Goal: Task Accomplishment & Management: Complete application form

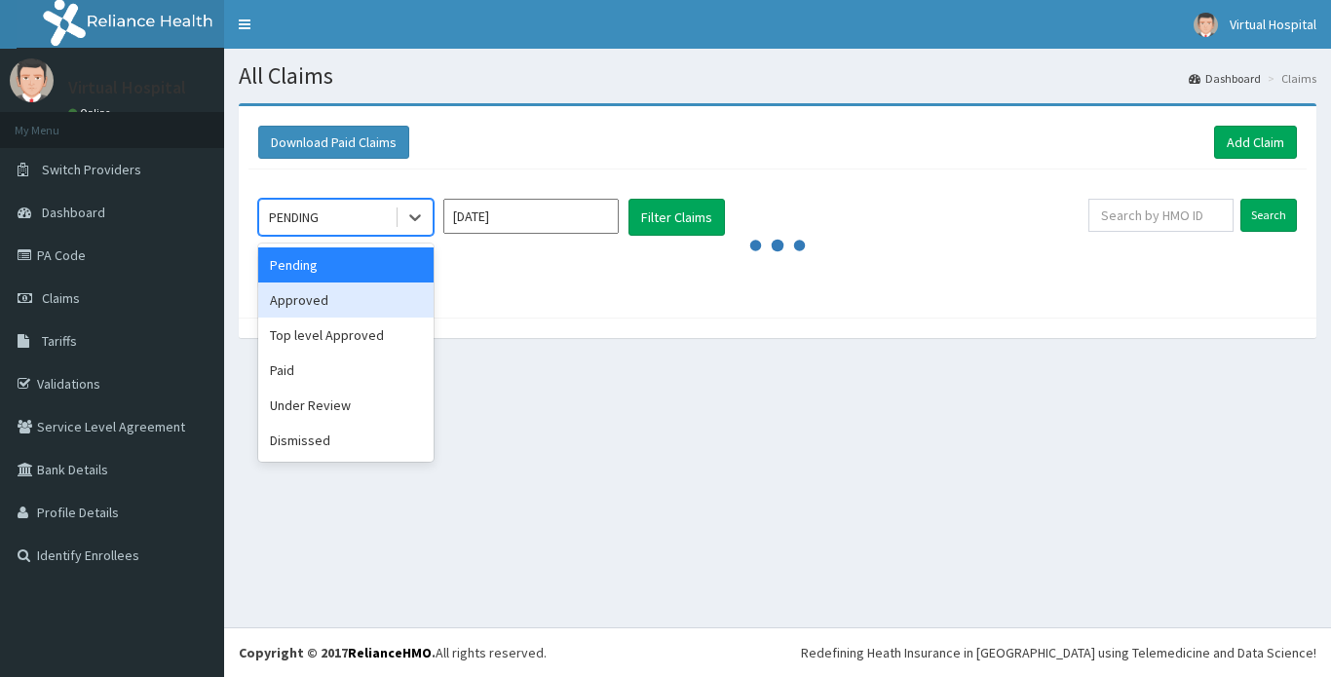
click at [321, 307] on div "Approved" at bounding box center [345, 299] width 175 height 35
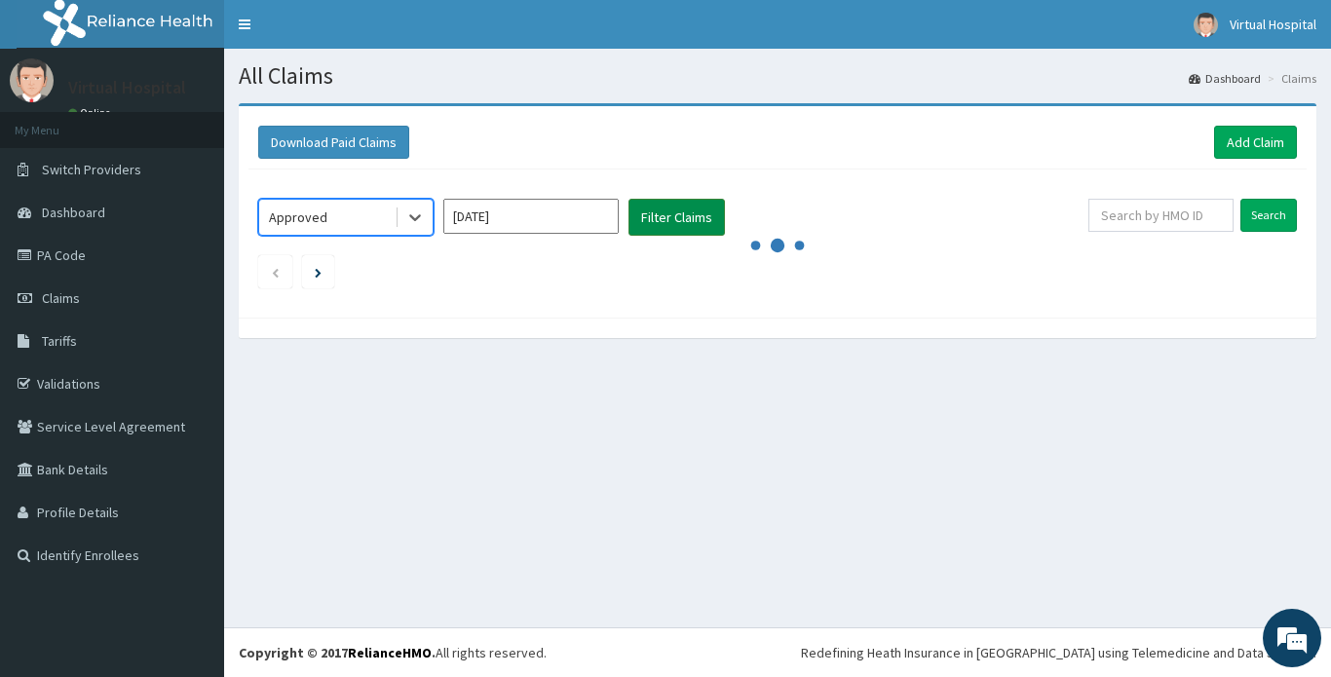
click at [700, 208] on button "Filter Claims" at bounding box center [676, 217] width 96 height 37
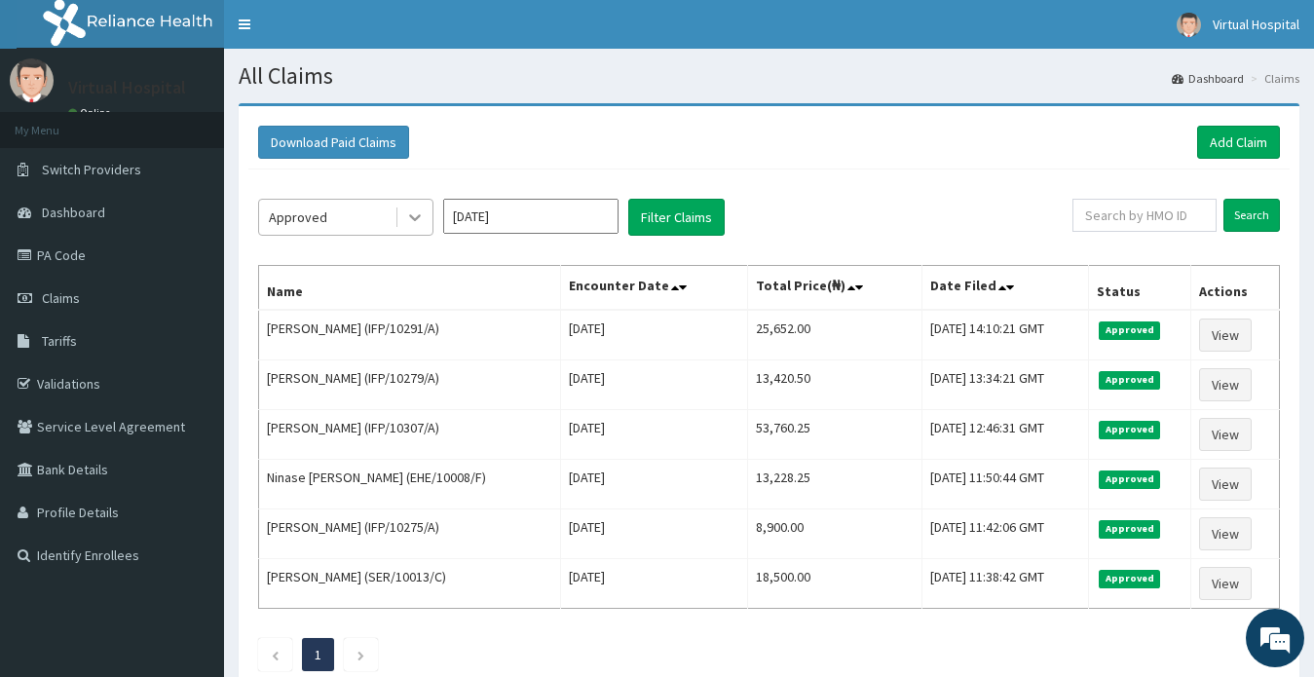
click at [409, 226] on icon at bounding box center [414, 216] width 19 height 19
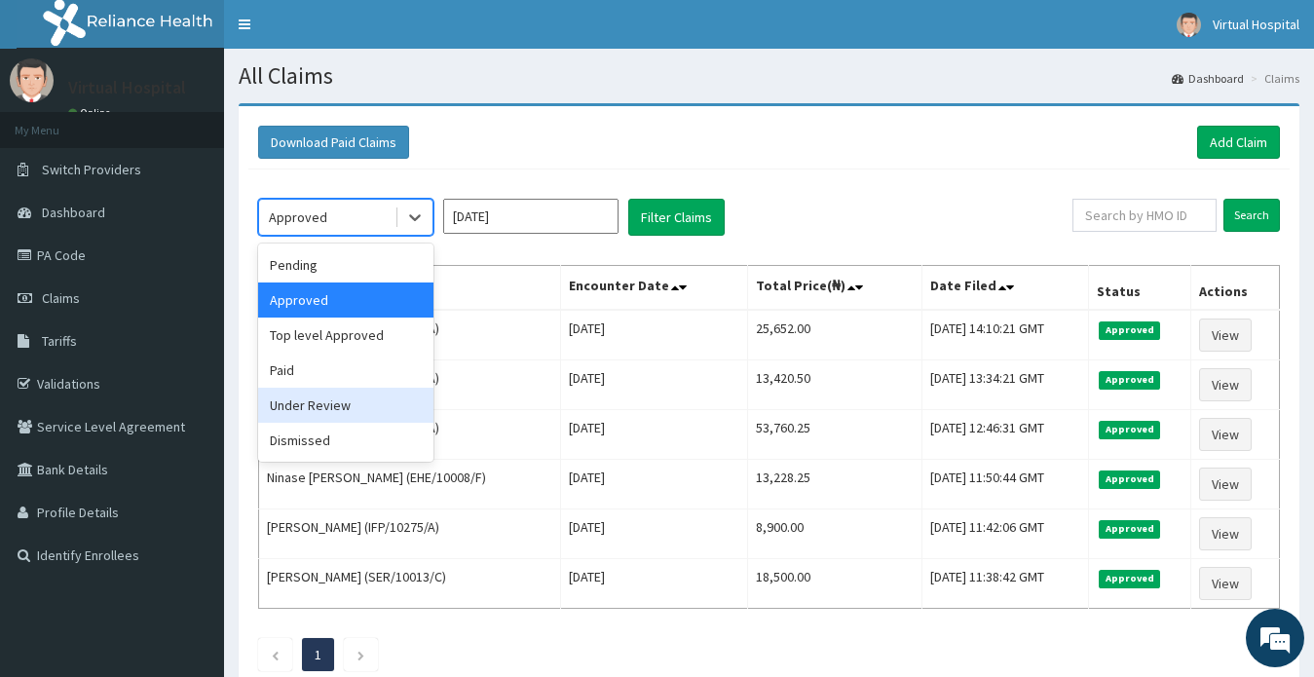
click at [362, 405] on div "Under Review" at bounding box center [345, 405] width 175 height 35
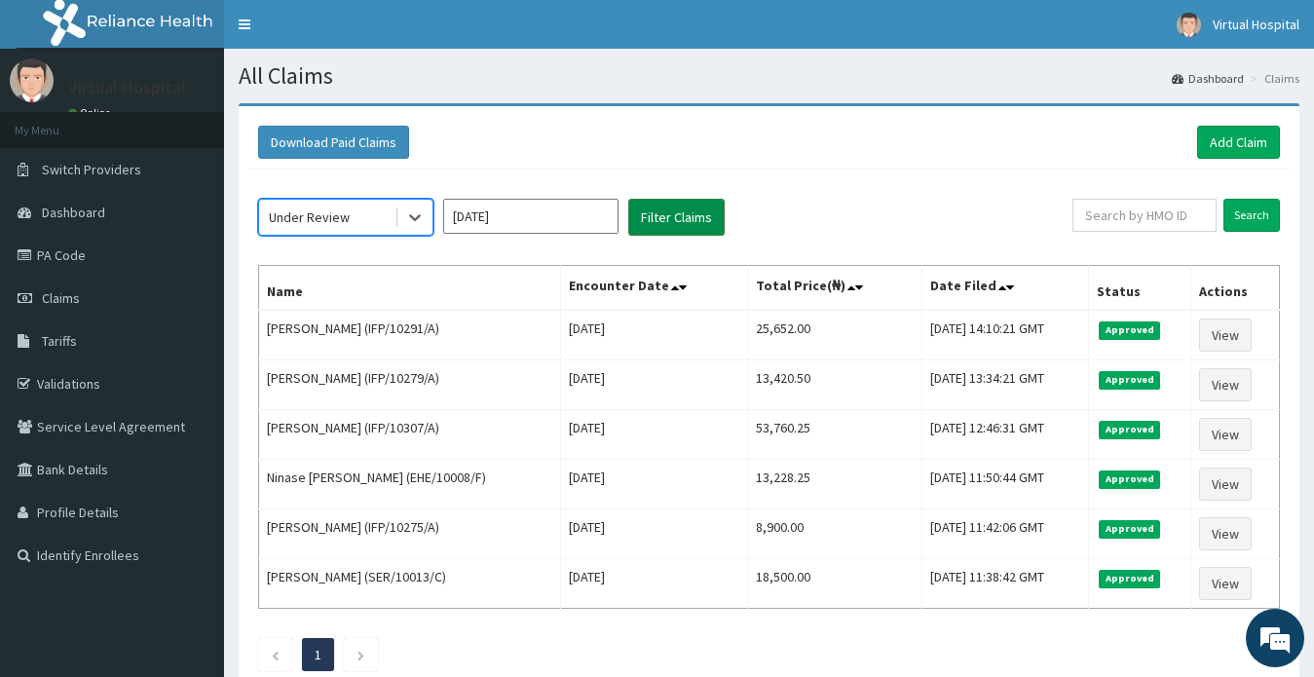
click at [662, 221] on button "Filter Claims" at bounding box center [676, 217] width 96 height 37
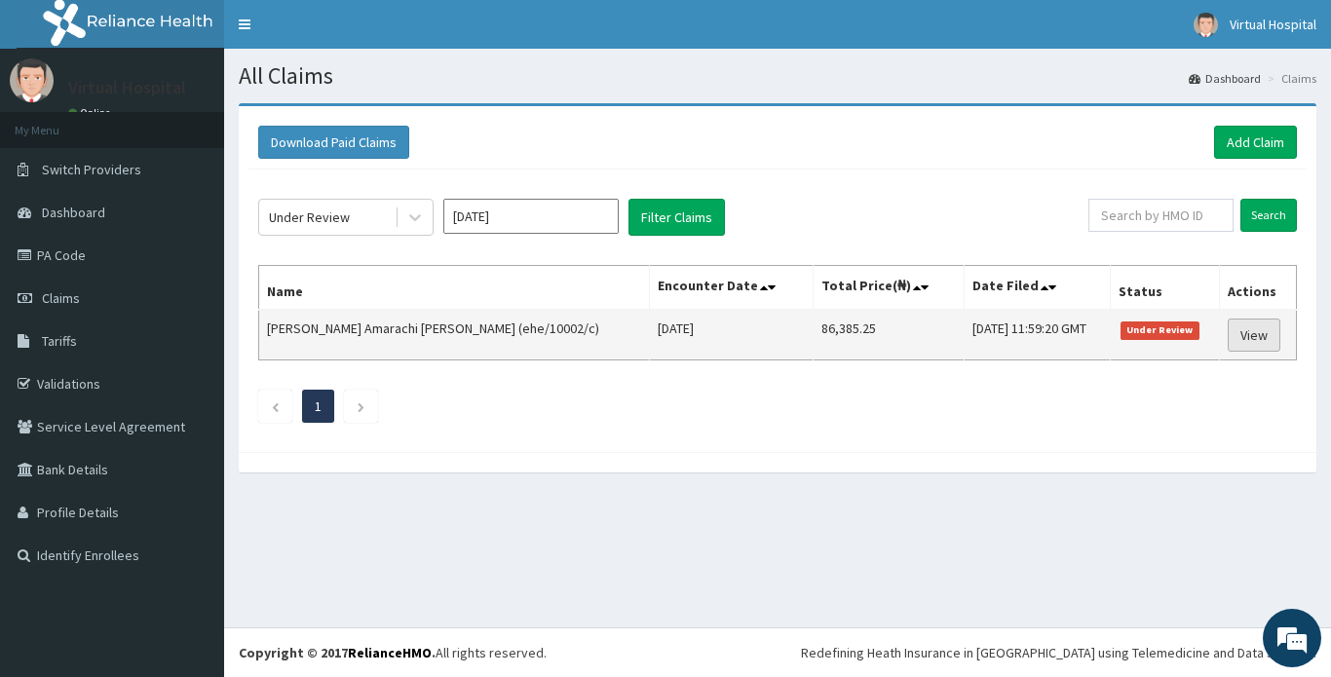
click at [1261, 337] on link "View" at bounding box center [1253, 335] width 53 height 33
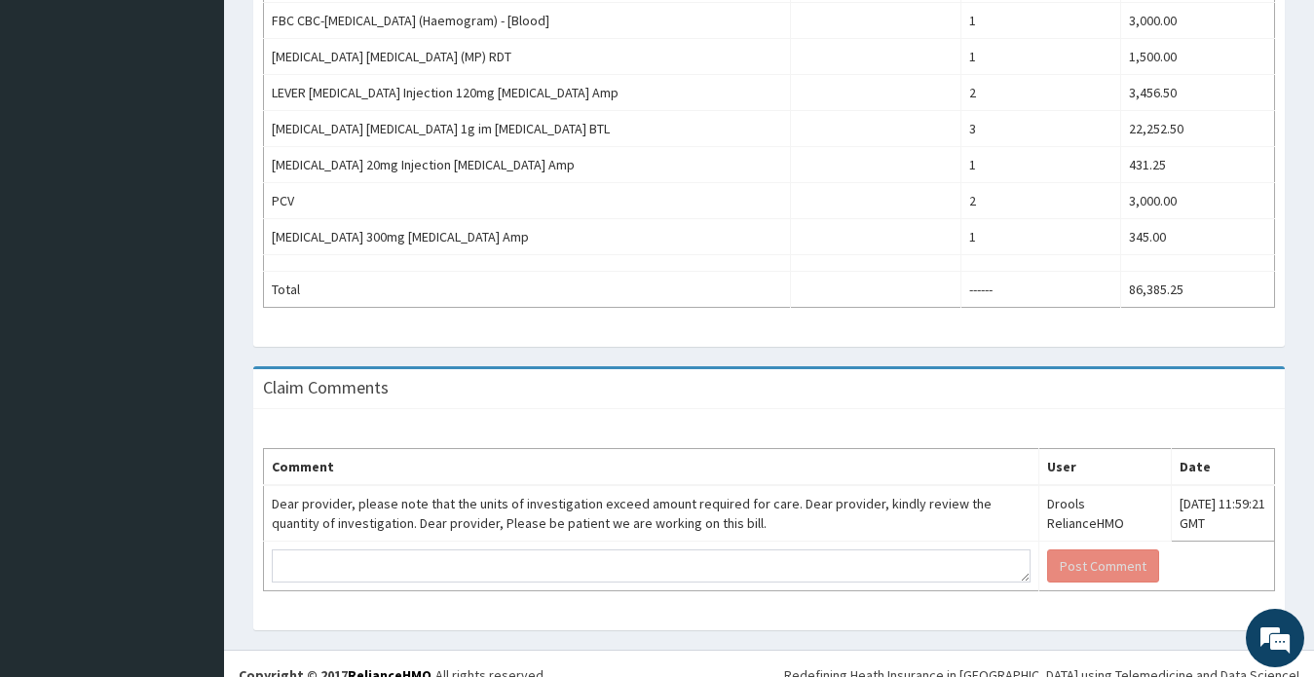
scroll to position [819, 0]
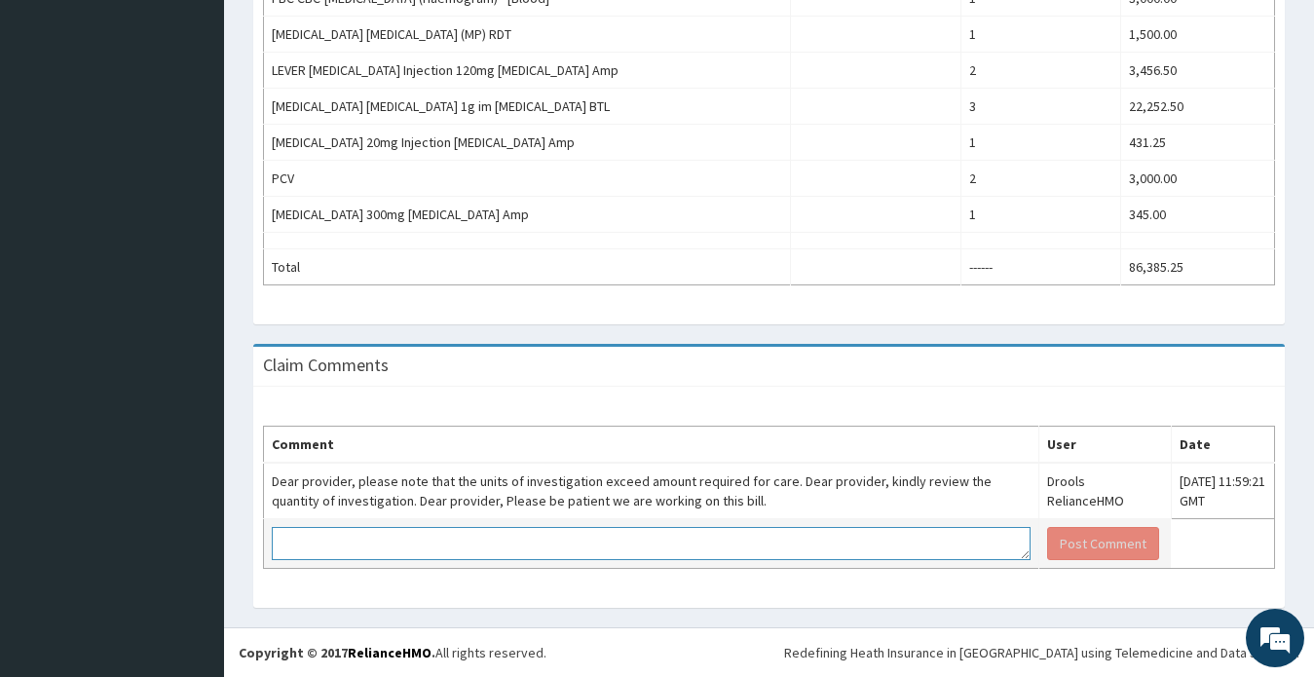
click at [390, 544] on textarea at bounding box center [651, 543] width 759 height 33
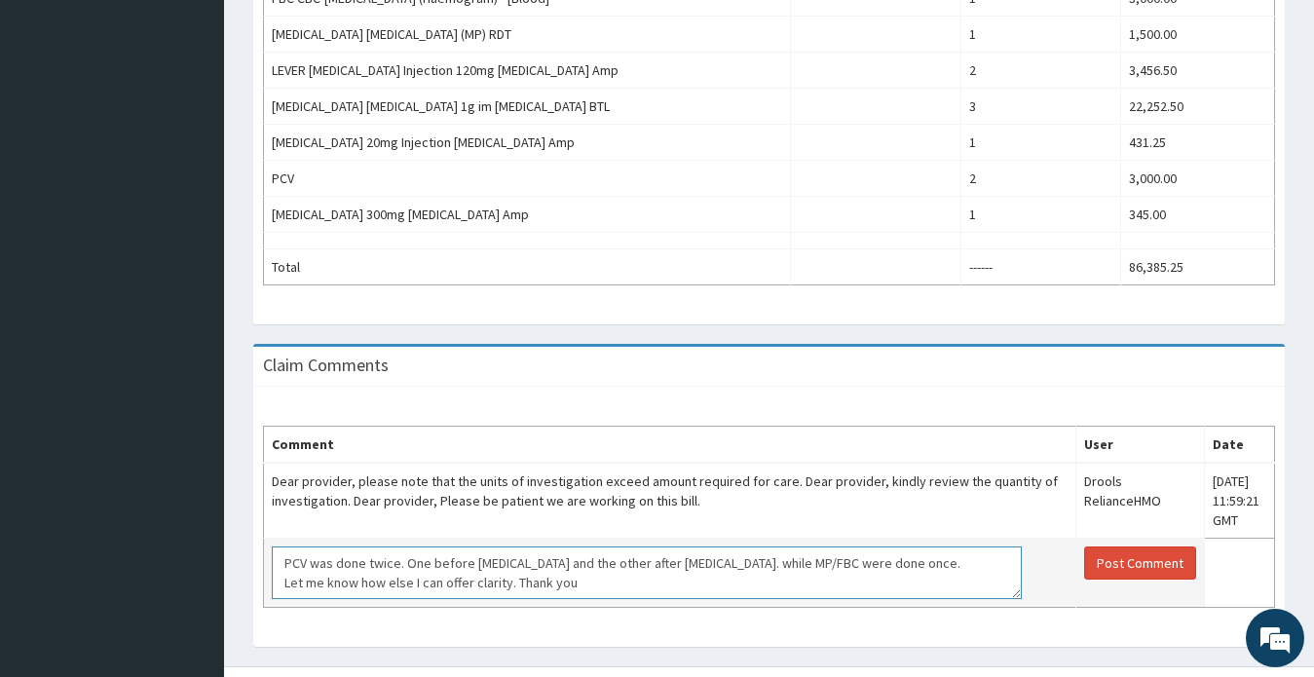
scroll to position [0, 0]
drag, startPoint x: 996, startPoint y: 554, endPoint x: 1015, endPoint y: 617, distance: 65.3
click at [1015, 603] on textarea "PCV was done twice. One before transfusion and the other after transfusion. whi…" at bounding box center [646, 574] width 749 height 56
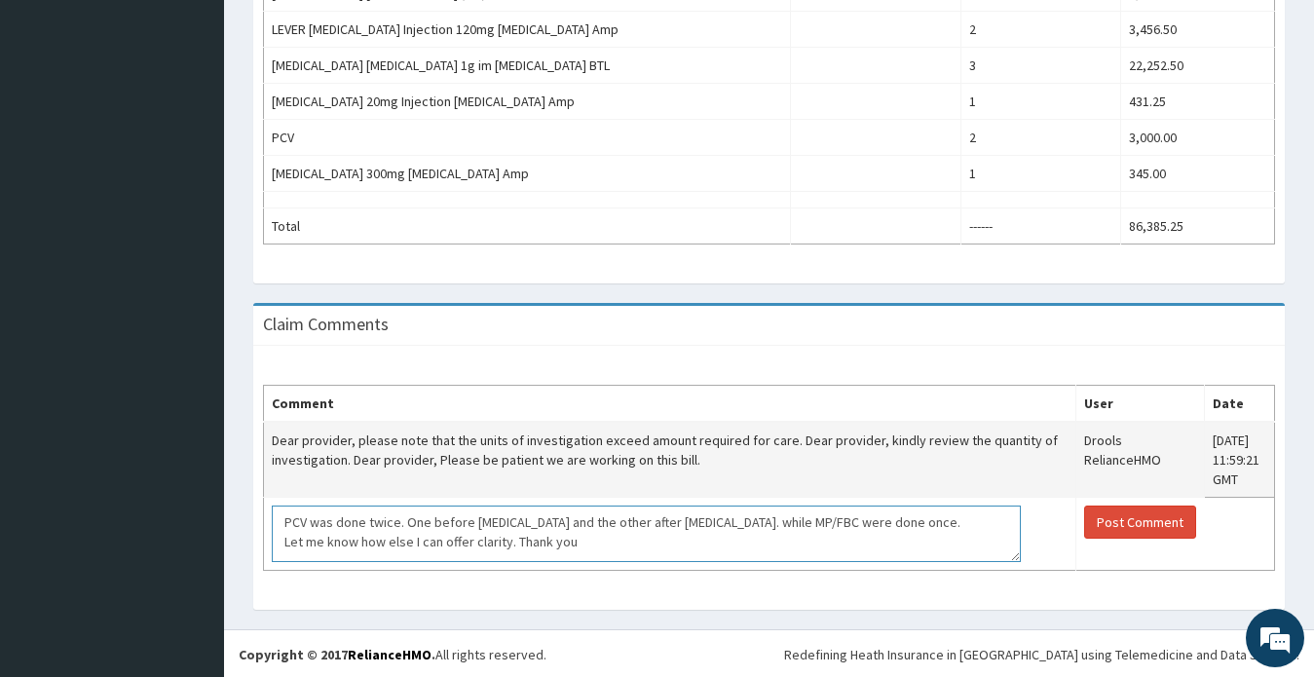
scroll to position [882, 0]
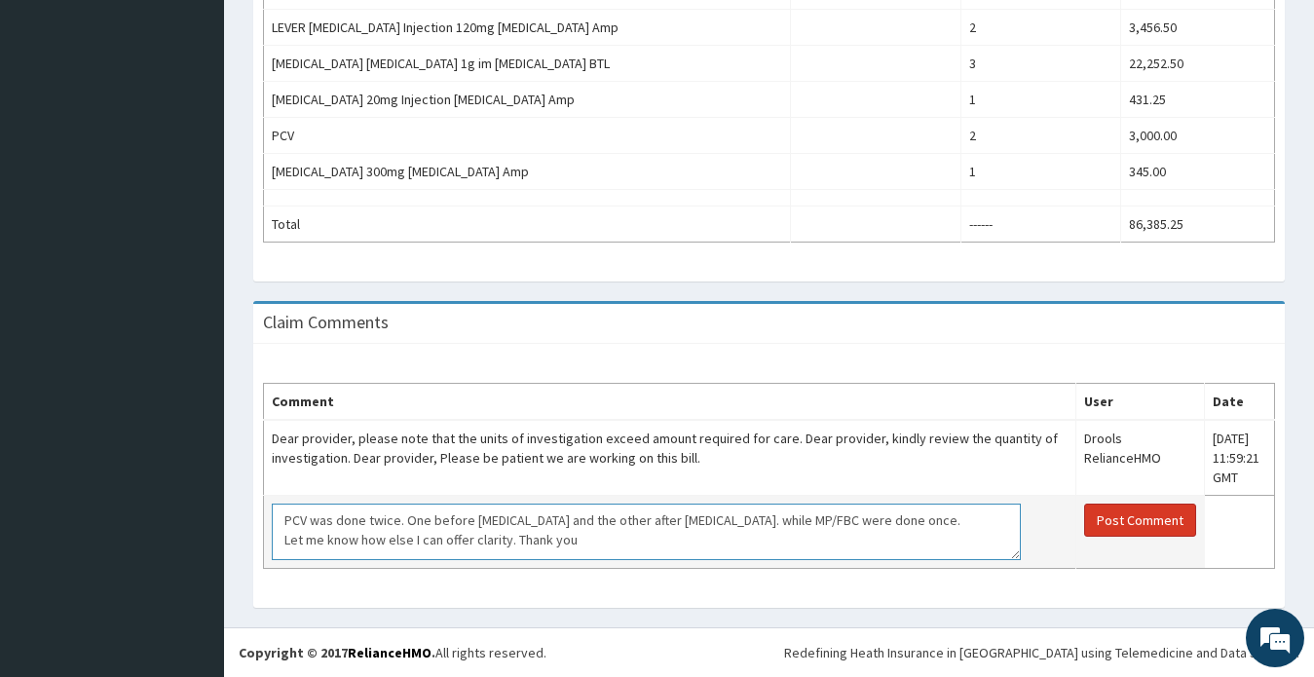
type textarea "PCV was done twice. One before transfusion and the other after transfusion. whi…"
click at [1159, 513] on button "Post Comment" at bounding box center [1140, 520] width 112 height 33
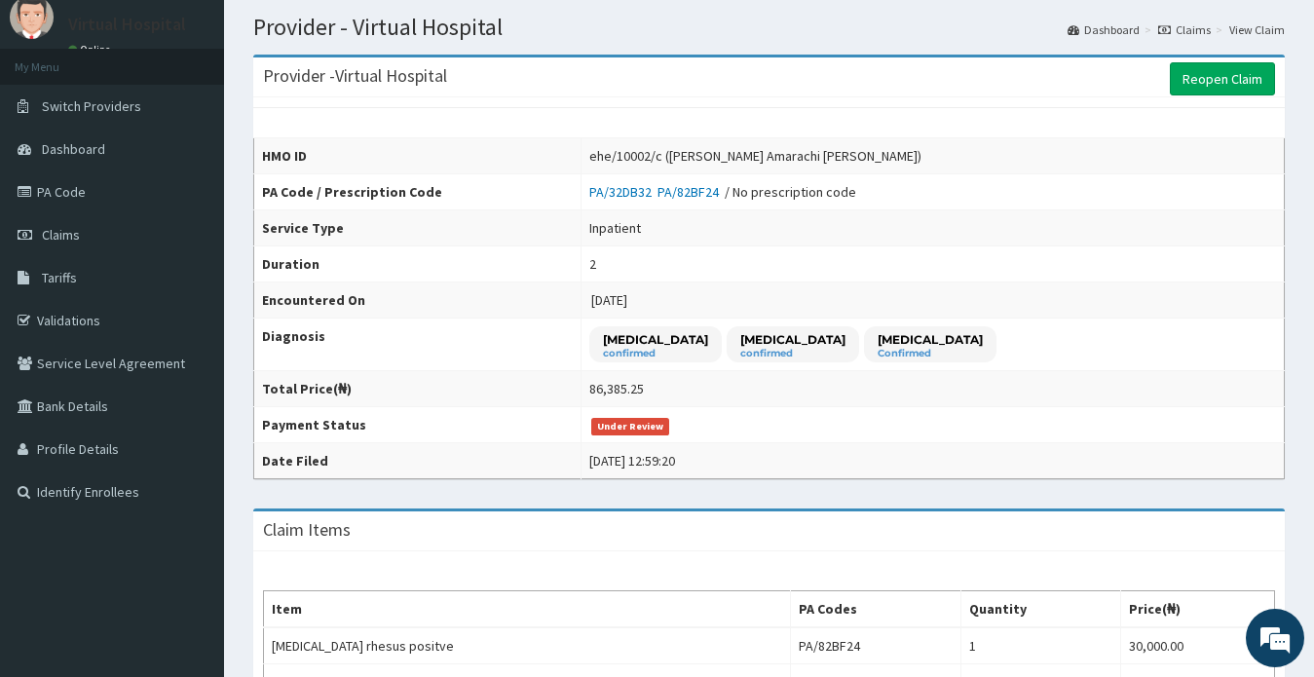
scroll to position [97, 0]
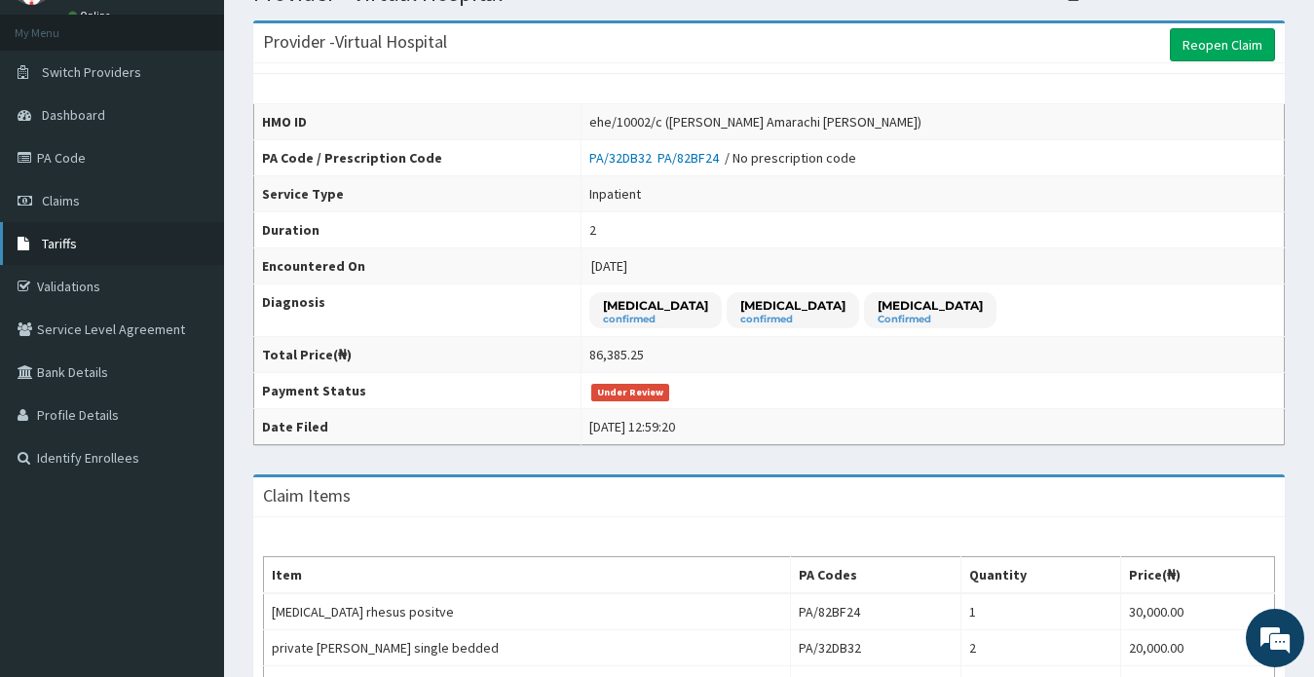
click at [40, 229] on link "Tariffs" at bounding box center [112, 243] width 224 height 43
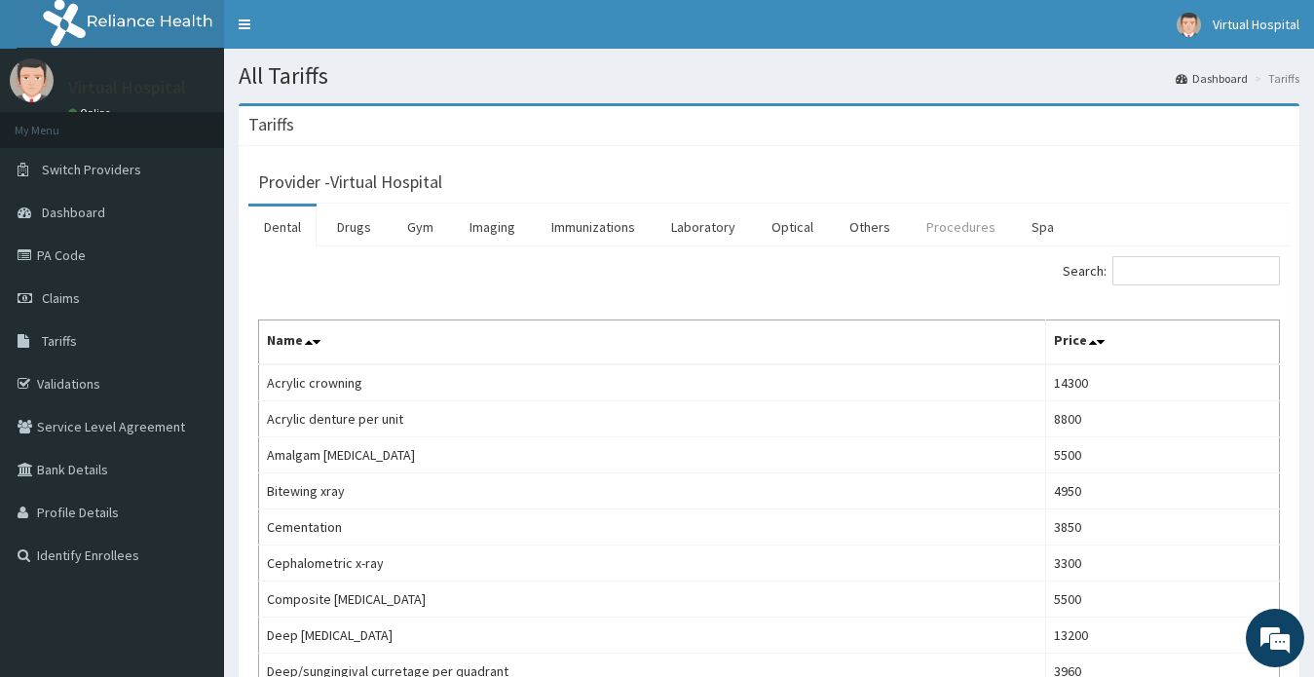
click at [917, 231] on link "Procedures" at bounding box center [961, 227] width 100 height 41
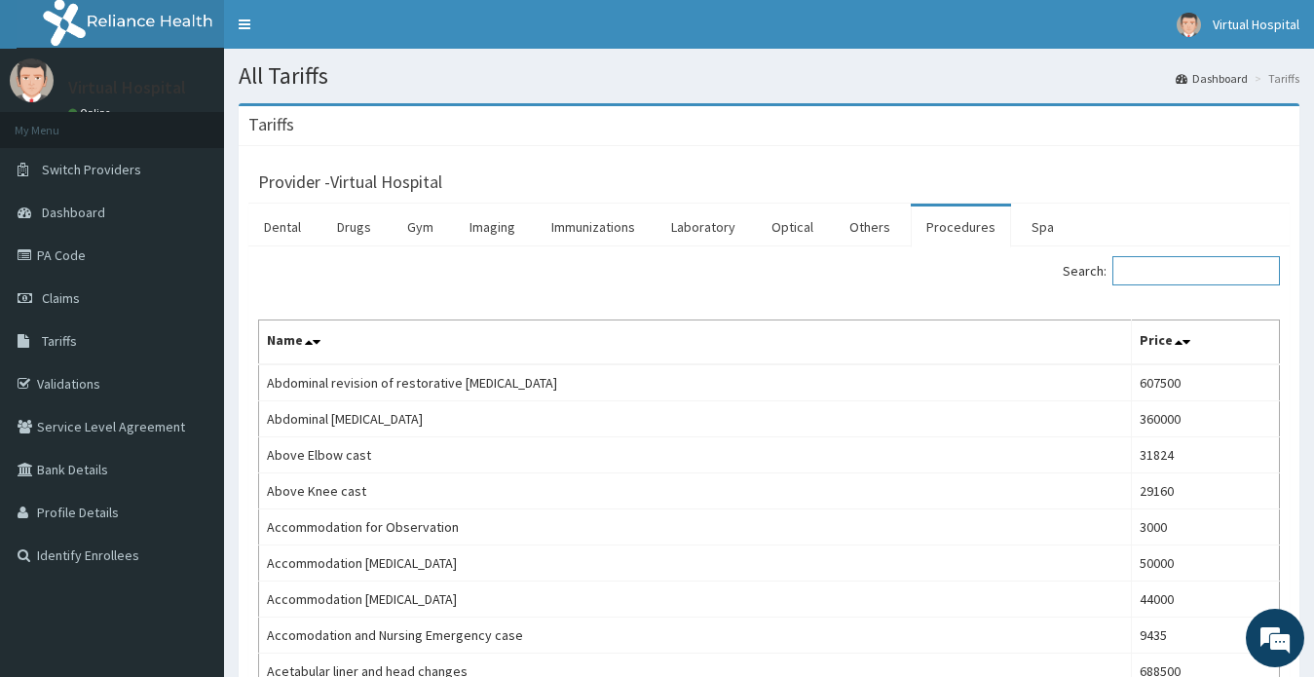
click at [1170, 279] on input "Search:" at bounding box center [1196, 270] width 168 height 29
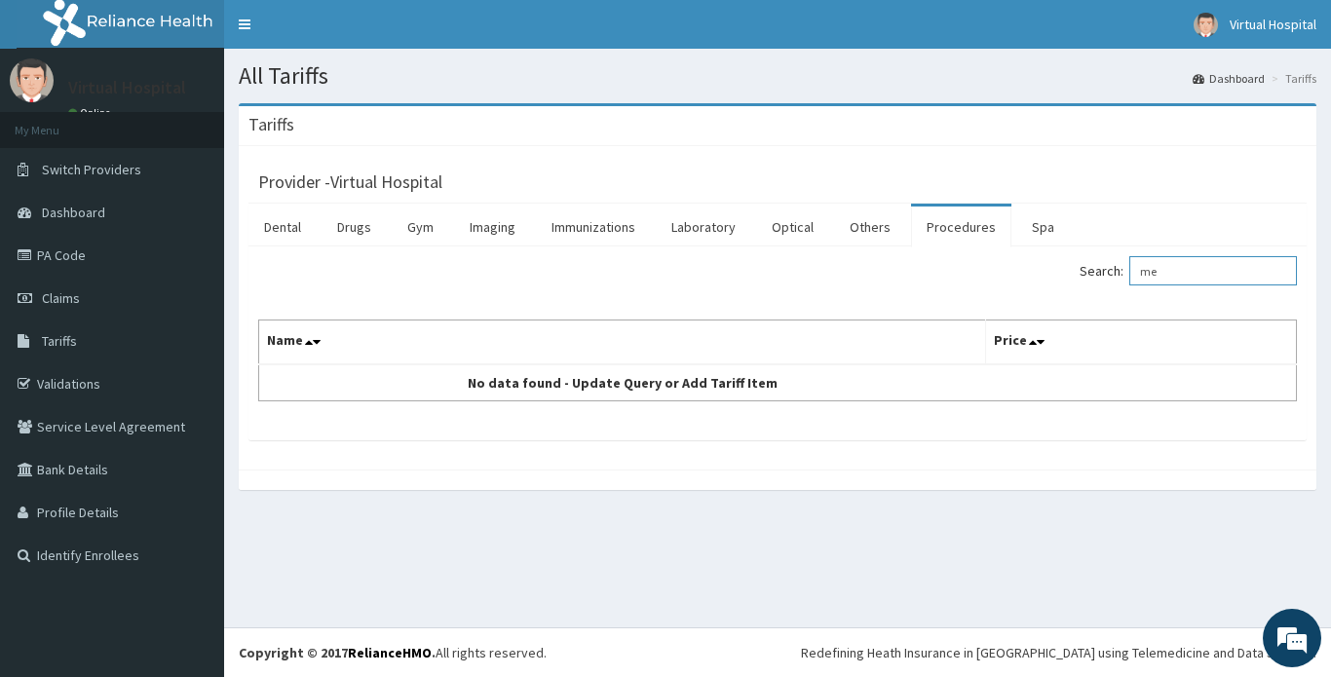
type input "m"
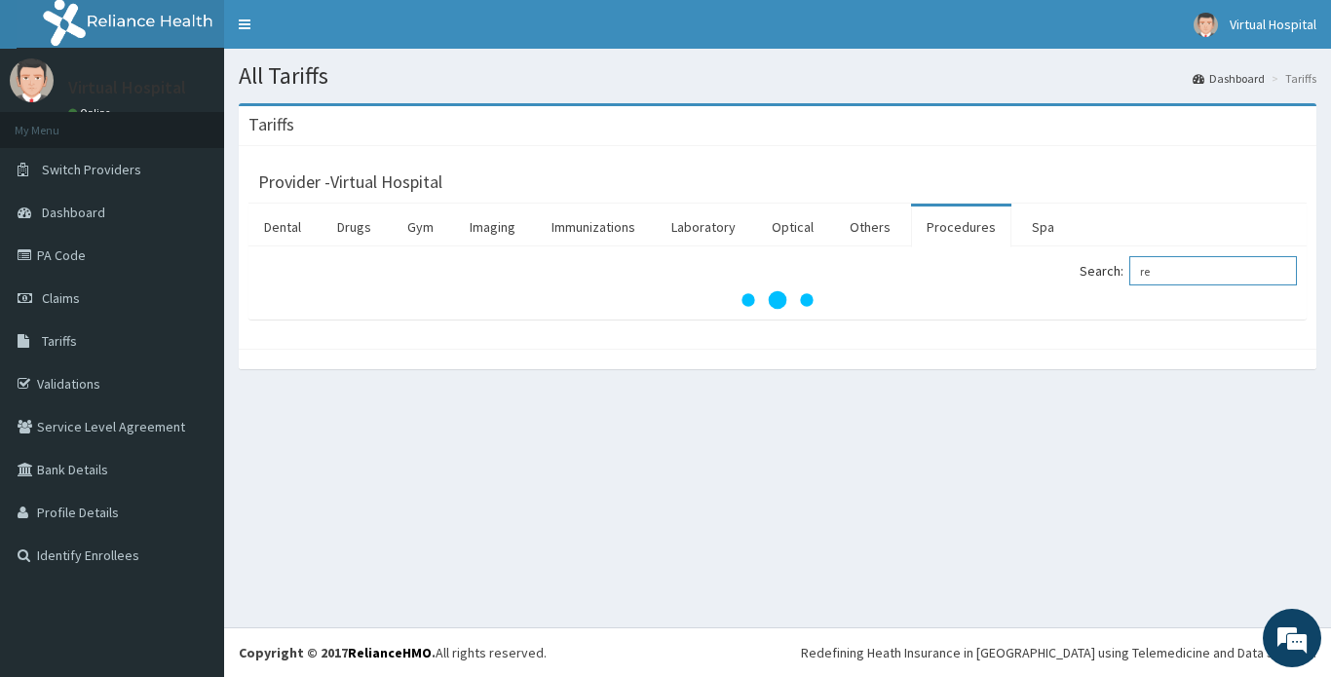
type input "r"
click at [834, 235] on link "Others" at bounding box center [870, 227] width 72 height 41
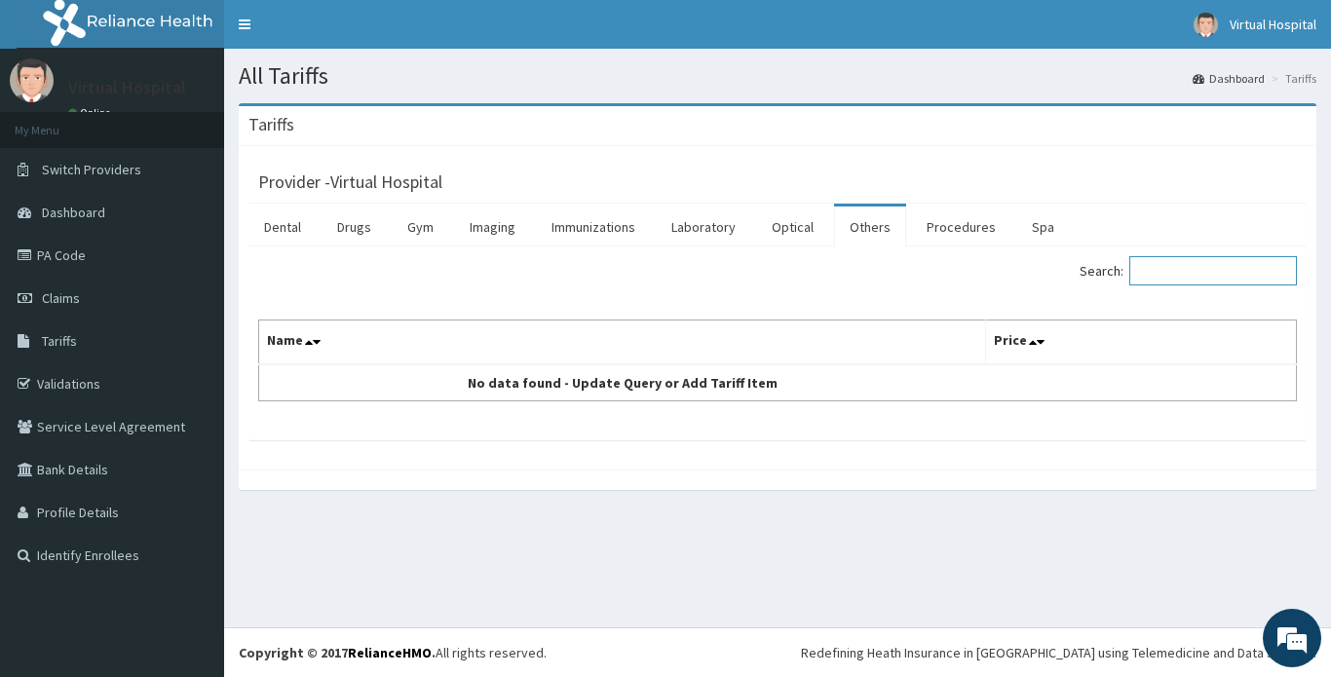
click at [1156, 280] on input "Search:" at bounding box center [1213, 270] width 168 height 29
click at [326, 237] on link "Drugs" at bounding box center [353, 227] width 65 height 41
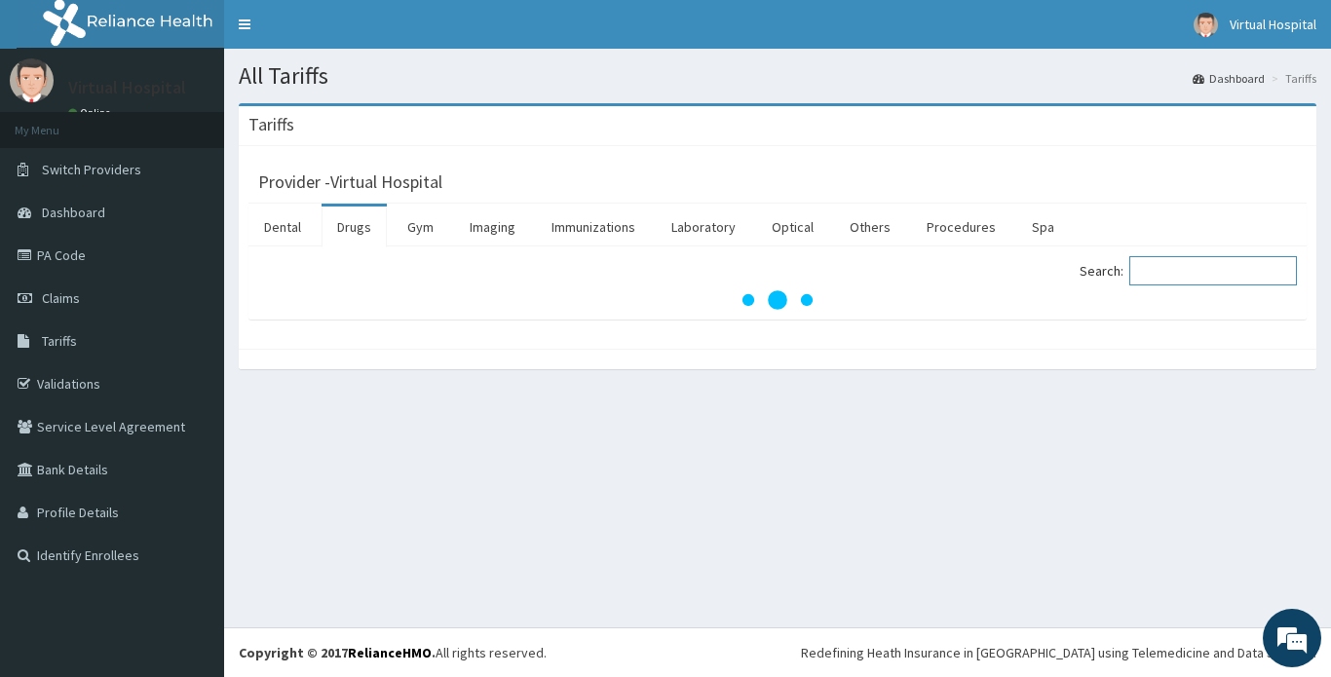
click at [1163, 280] on input "Search:" at bounding box center [1213, 270] width 168 height 29
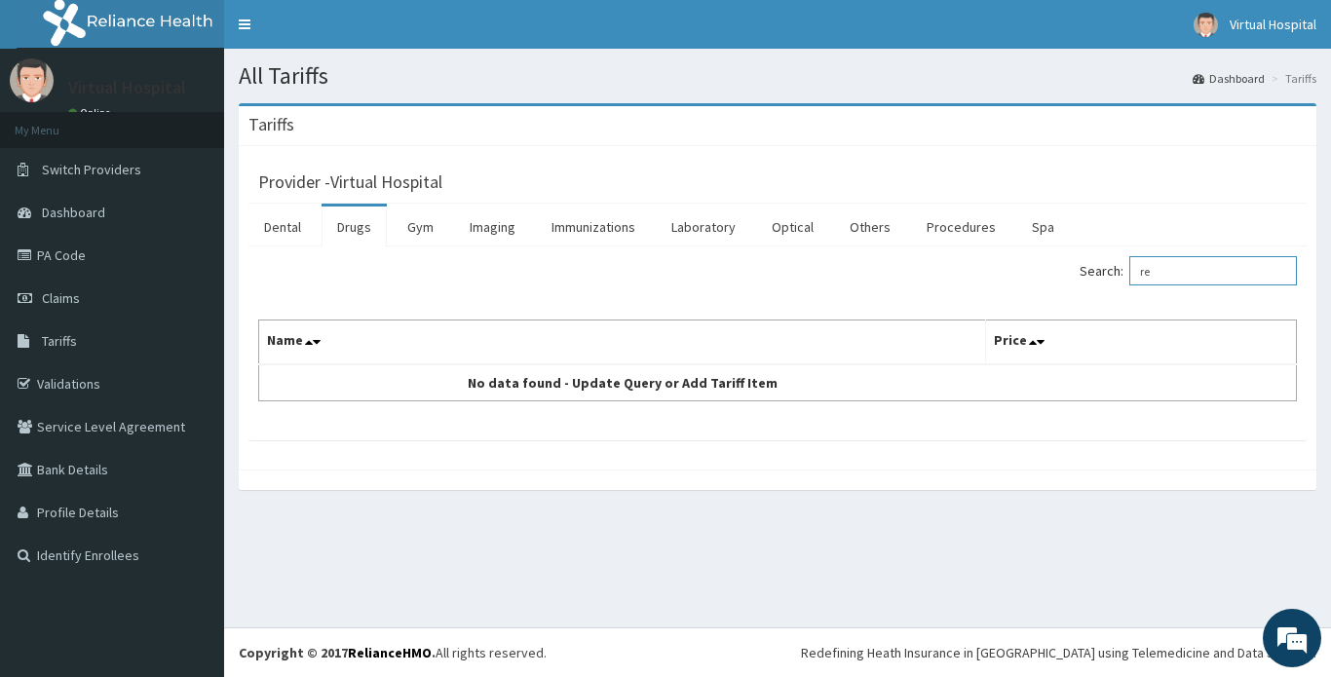
type input "r"
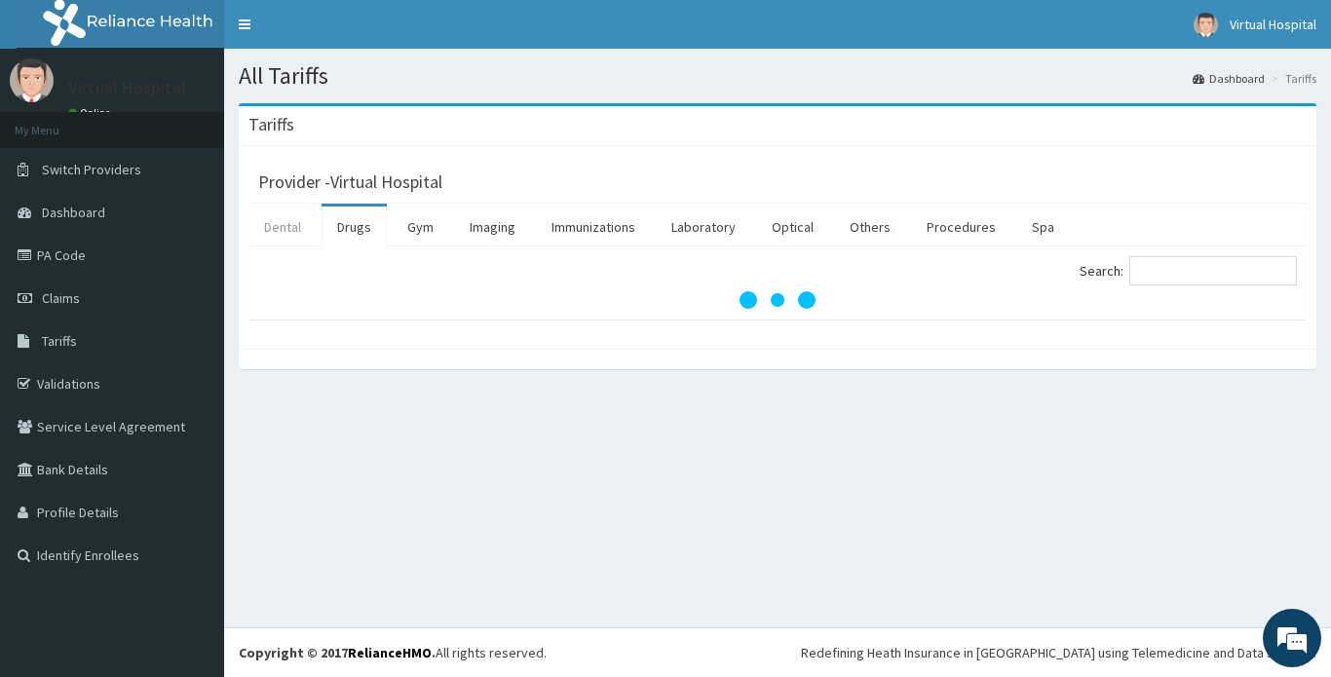
click at [256, 229] on link "Dental" at bounding box center [282, 227] width 68 height 41
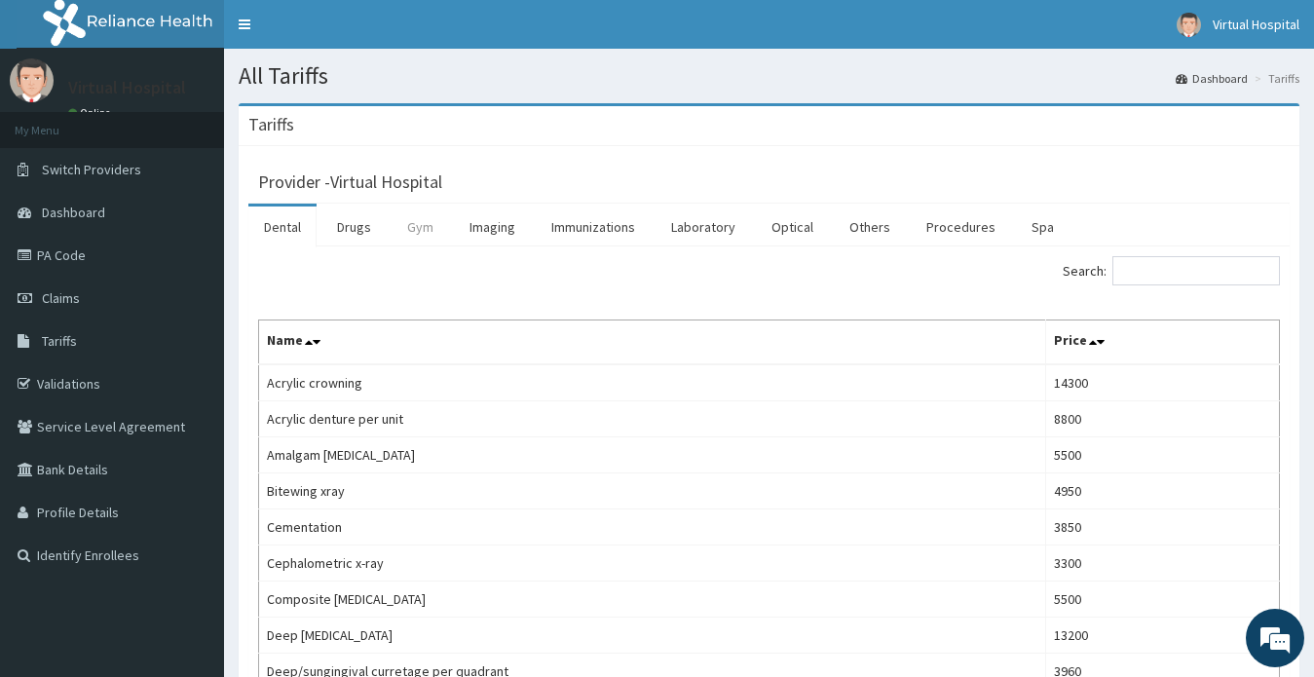
click at [428, 214] on link "Gym" at bounding box center [420, 227] width 57 height 41
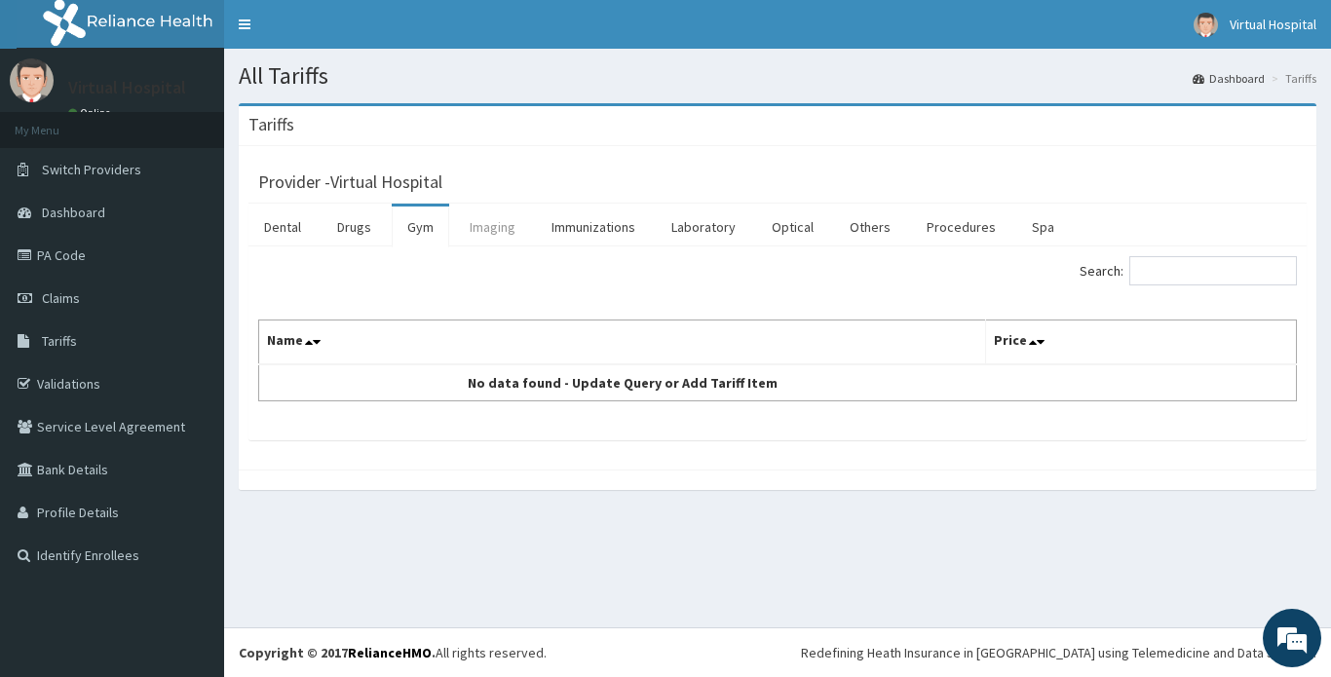
click at [480, 221] on link "Imaging" at bounding box center [492, 227] width 77 height 41
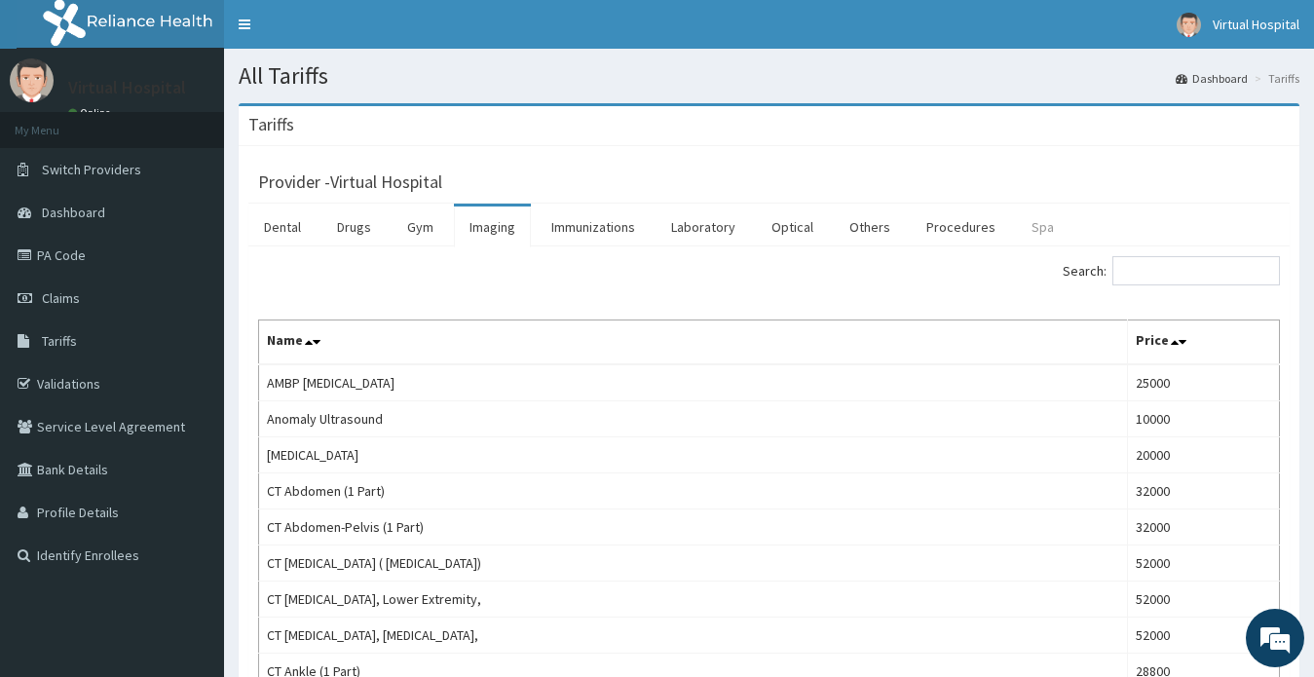
click at [1036, 224] on link "Spa" at bounding box center [1043, 227] width 54 height 41
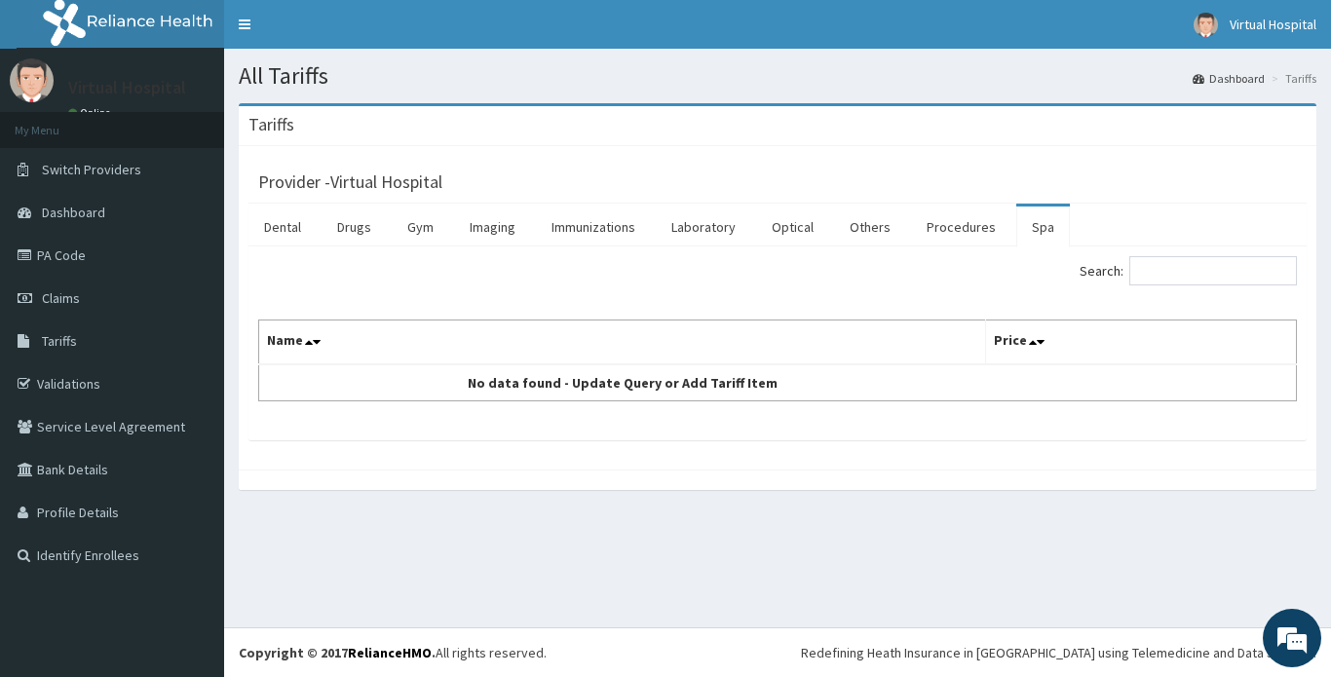
drag, startPoint x: 0, startPoint y: 678, endPoint x: 654, endPoint y: 83, distance: 884.0
click at [654, 83] on h1 "All Tariffs" at bounding box center [777, 75] width 1077 height 25
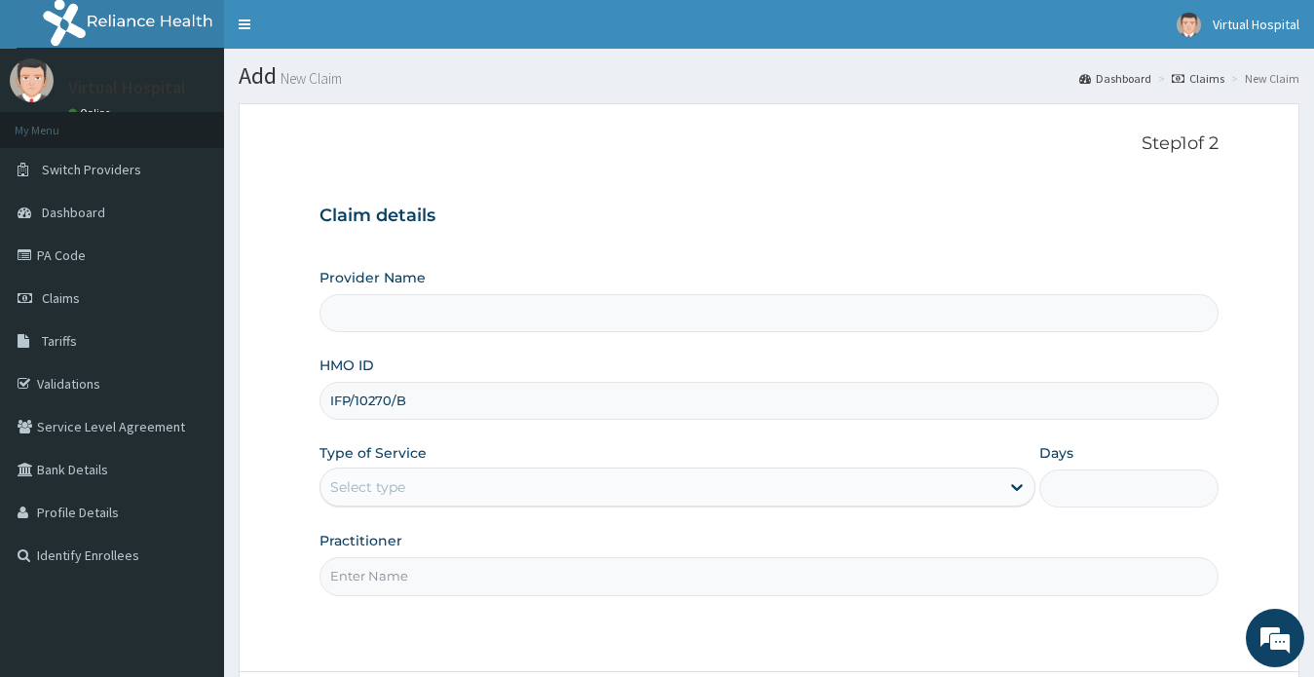
type input "IFP/10270/B"
click at [550, 485] on div "Select type" at bounding box center [660, 486] width 680 height 31
click at [557, 317] on input "Provider Name" at bounding box center [770, 313] width 900 height 38
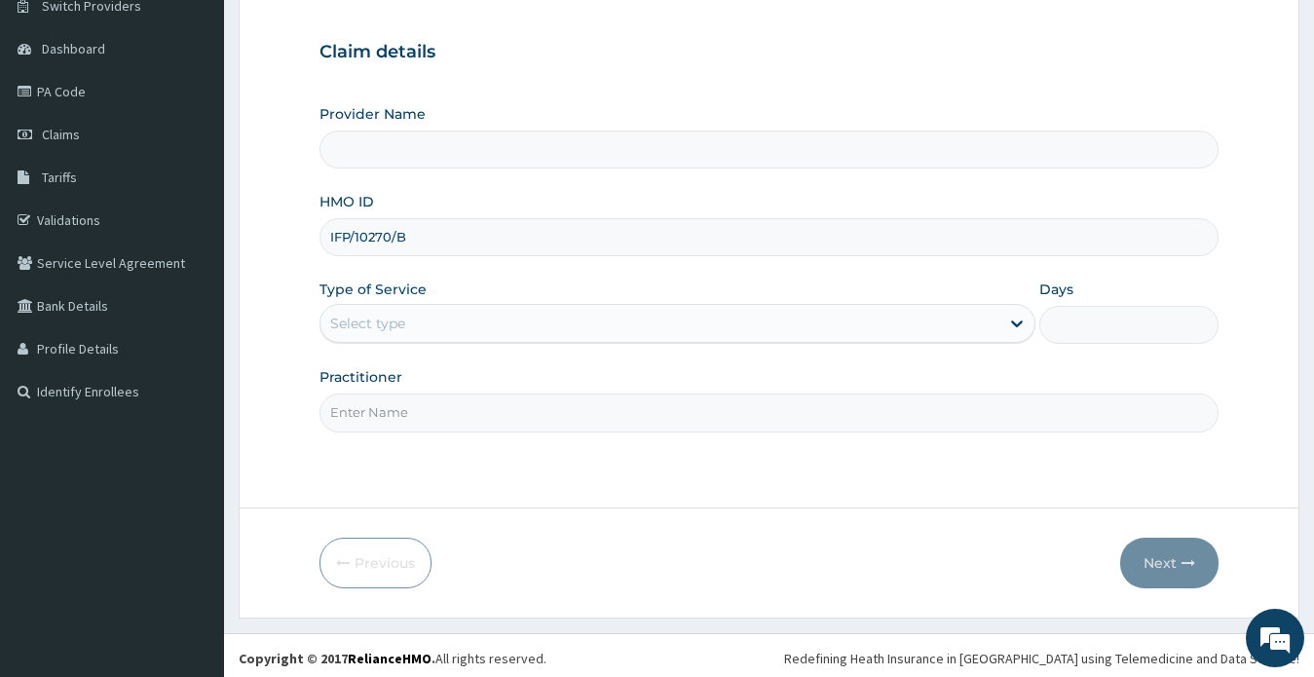
scroll to position [169, 0]
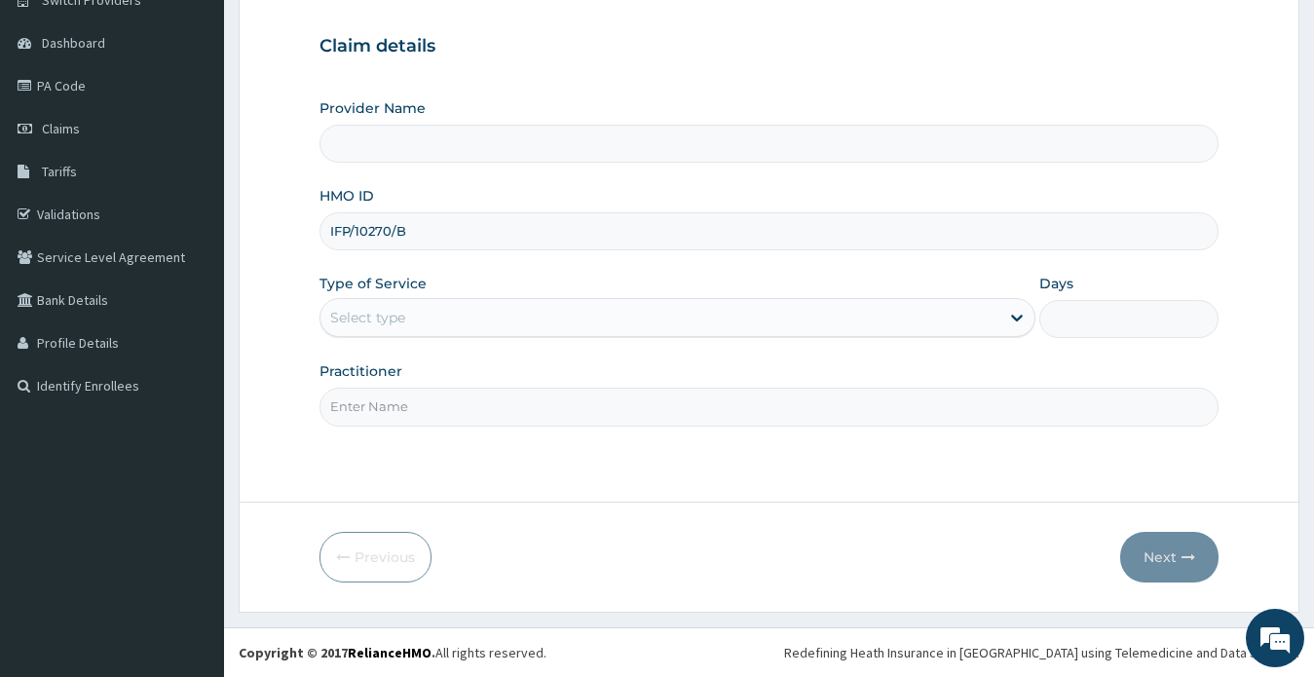
click at [396, 146] on input "Provider Name" at bounding box center [770, 144] width 900 height 38
click at [651, 120] on div "Provider Name" at bounding box center [770, 130] width 900 height 64
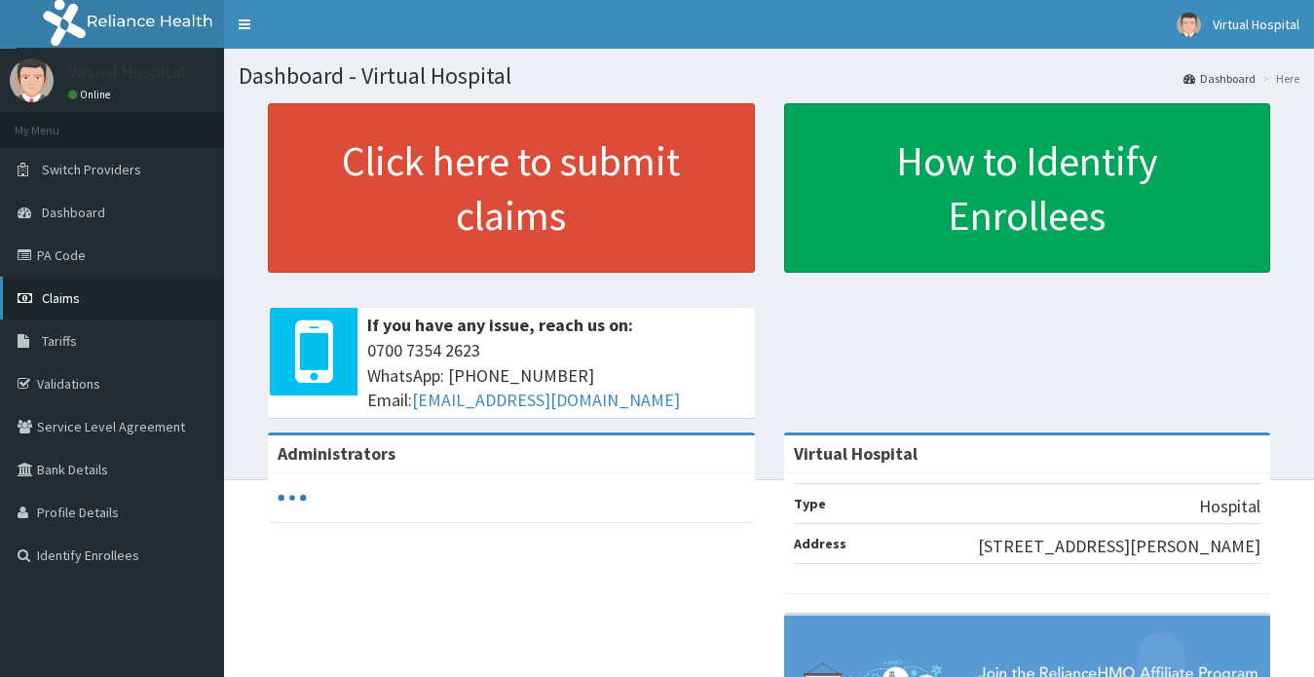
click at [93, 291] on link "Claims" at bounding box center [112, 298] width 224 height 43
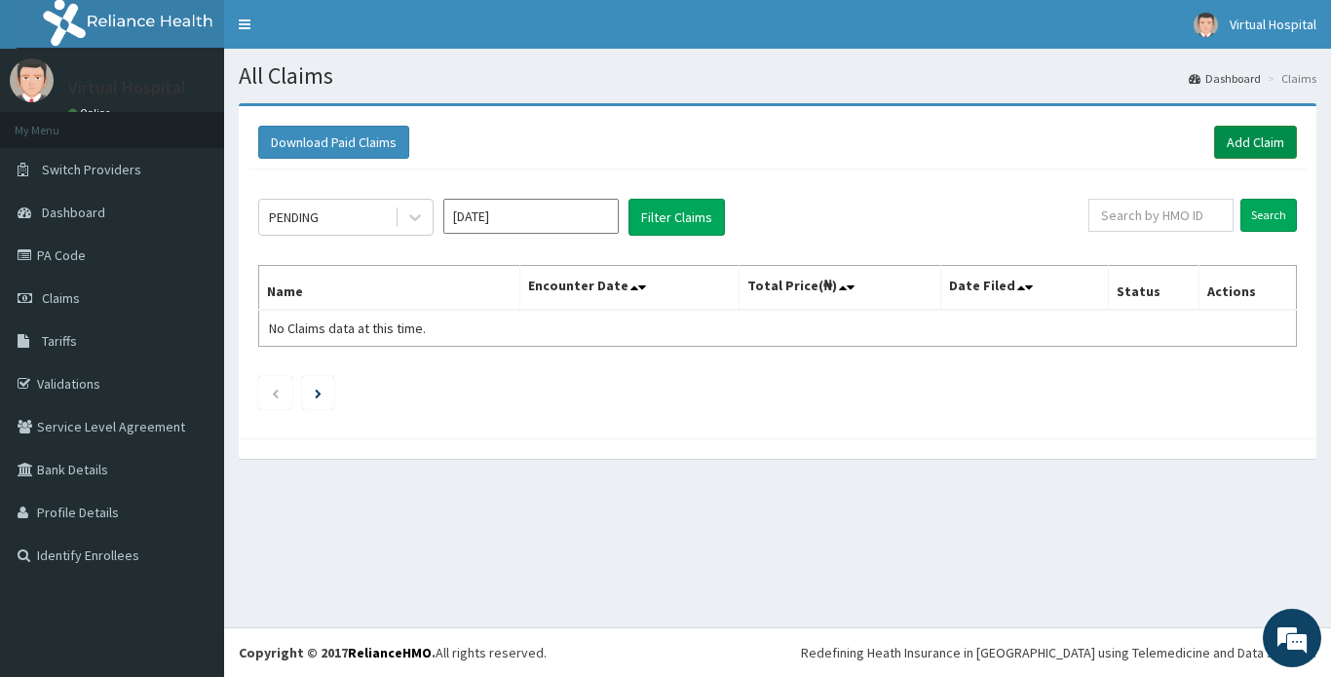
click at [1253, 129] on link "Add Claim" at bounding box center [1255, 142] width 83 height 33
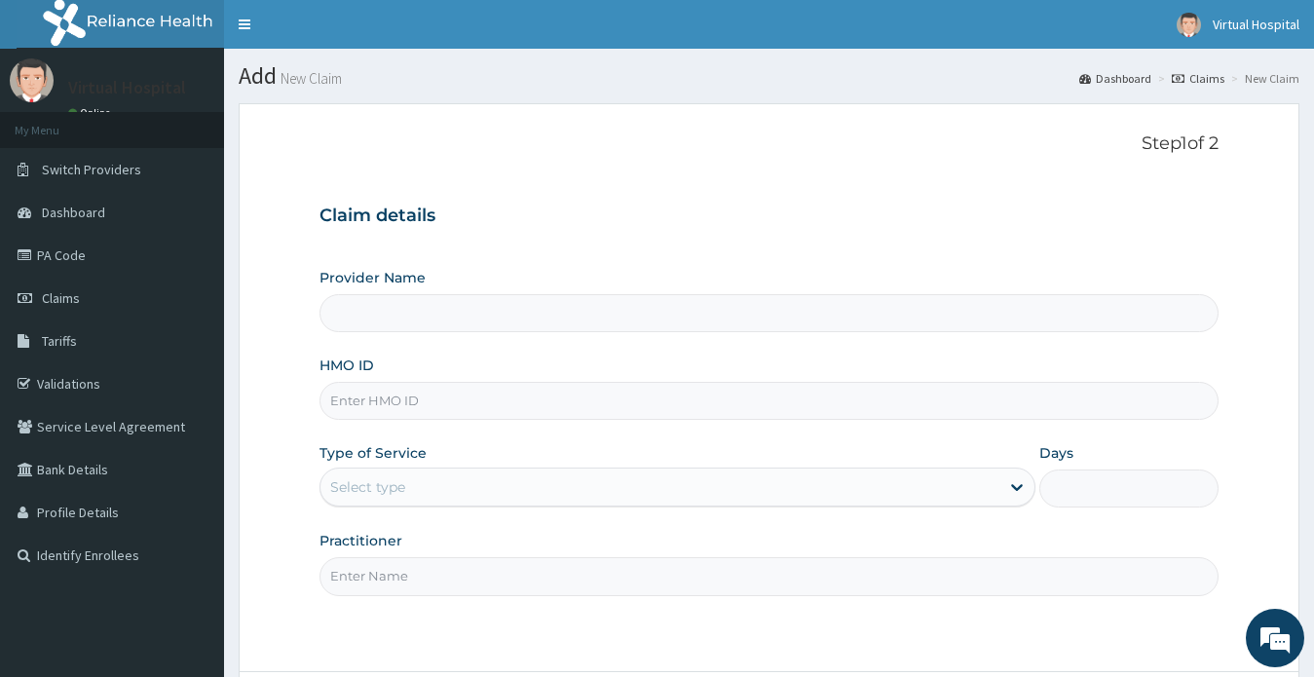
type input "Virtual Hospital"
click at [419, 408] on input "HMO ID" at bounding box center [770, 401] width 900 height 38
paste input "IFP/10270/B"
type input "IFP/10270/B"
click at [402, 488] on div "Select type" at bounding box center [367, 486] width 75 height 19
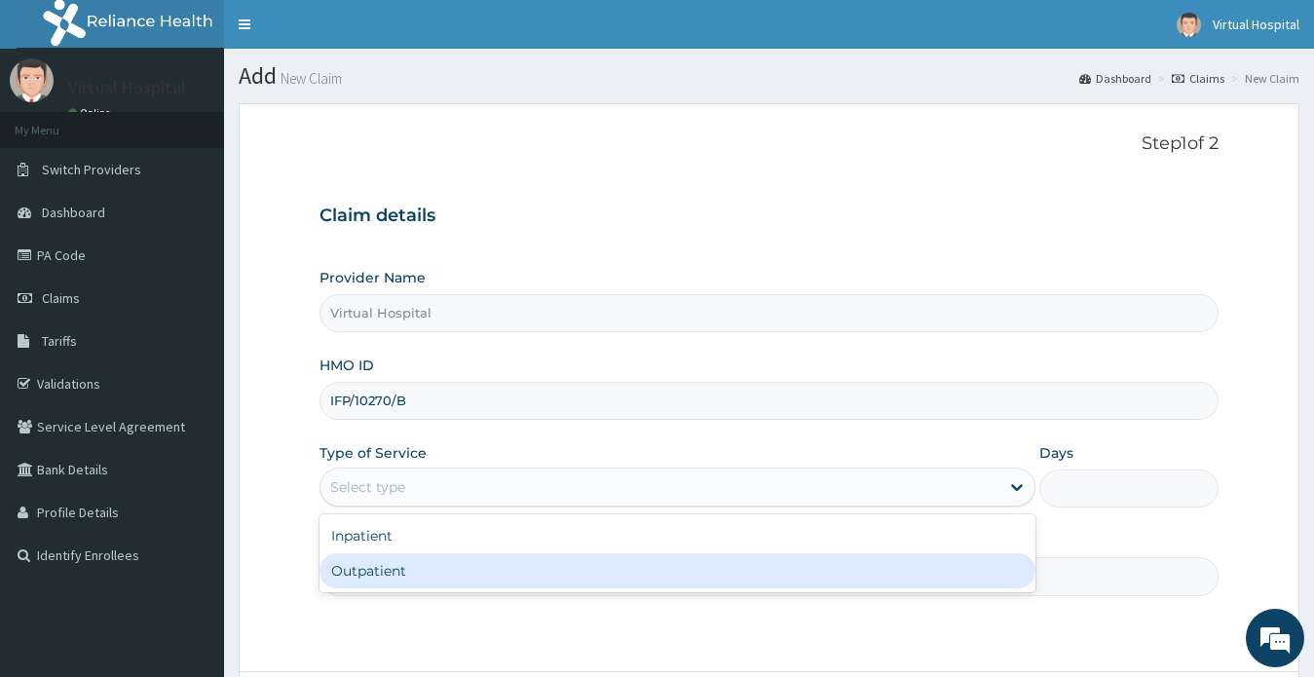
click at [392, 572] on div "Outpatient" at bounding box center [678, 570] width 717 height 35
type input "1"
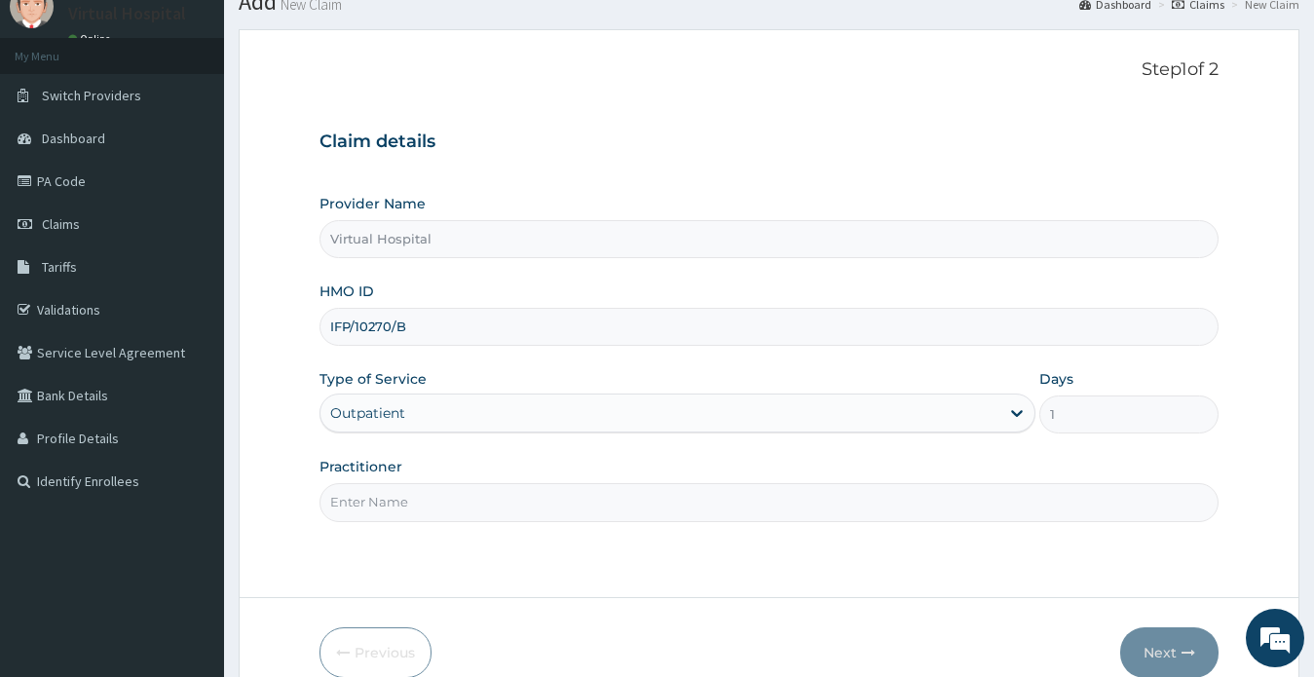
scroll to position [169, 0]
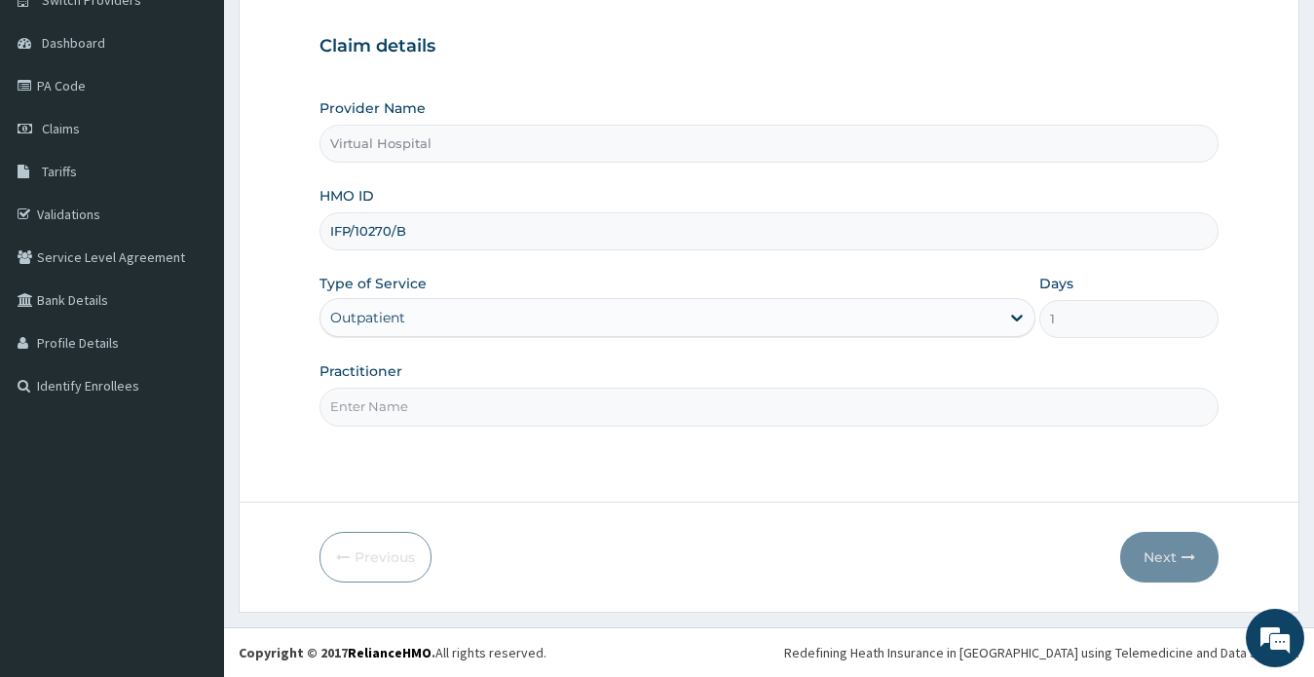
click at [693, 416] on input "Practitioner" at bounding box center [770, 407] width 900 height 38
click at [482, 408] on input "Dr Gbenga O.O" at bounding box center [770, 407] width 900 height 38
type input "Dr Dolapo"
click at [1163, 541] on button "Next" at bounding box center [1169, 557] width 98 height 51
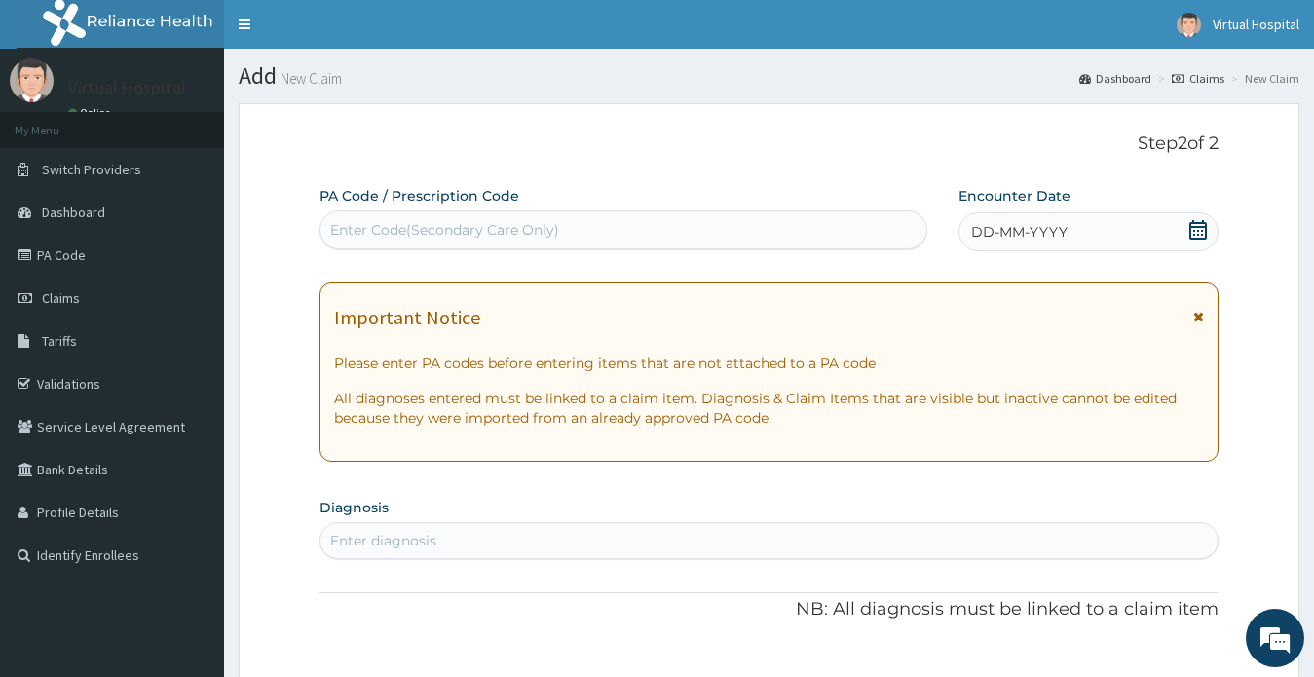
click at [1205, 225] on icon at bounding box center [1197, 229] width 19 height 19
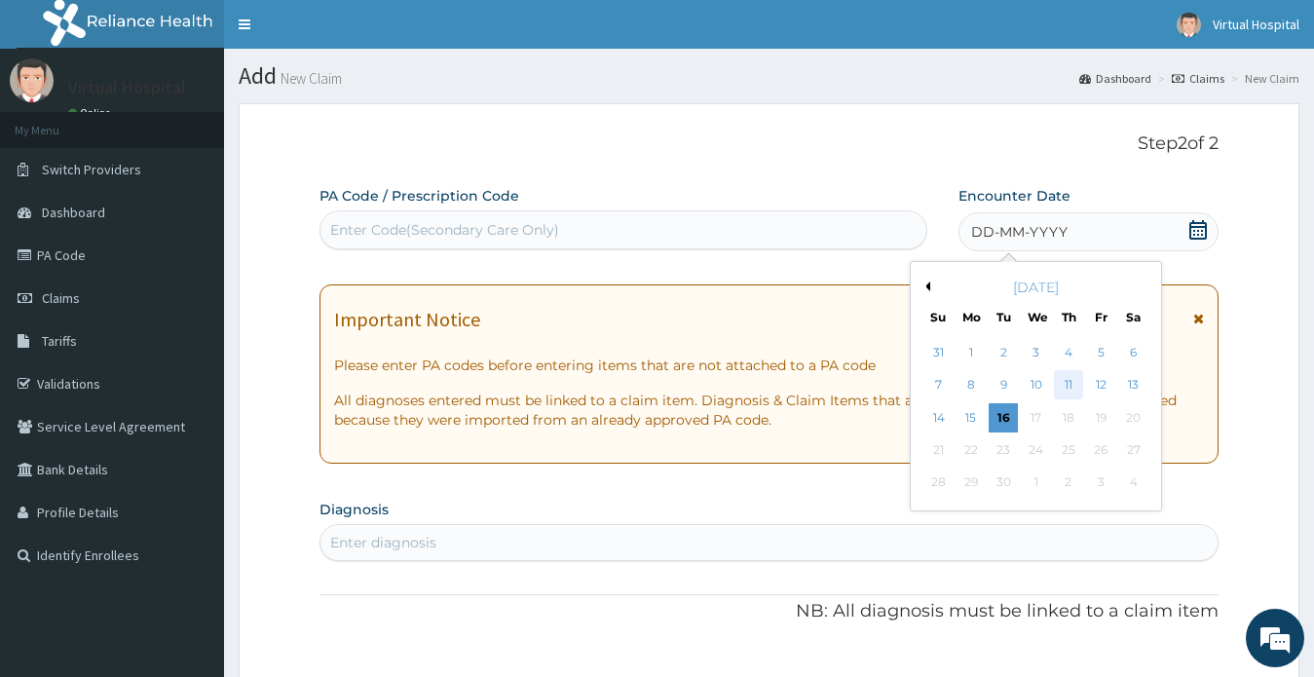
click at [1071, 391] on div "11" at bounding box center [1068, 385] width 29 height 29
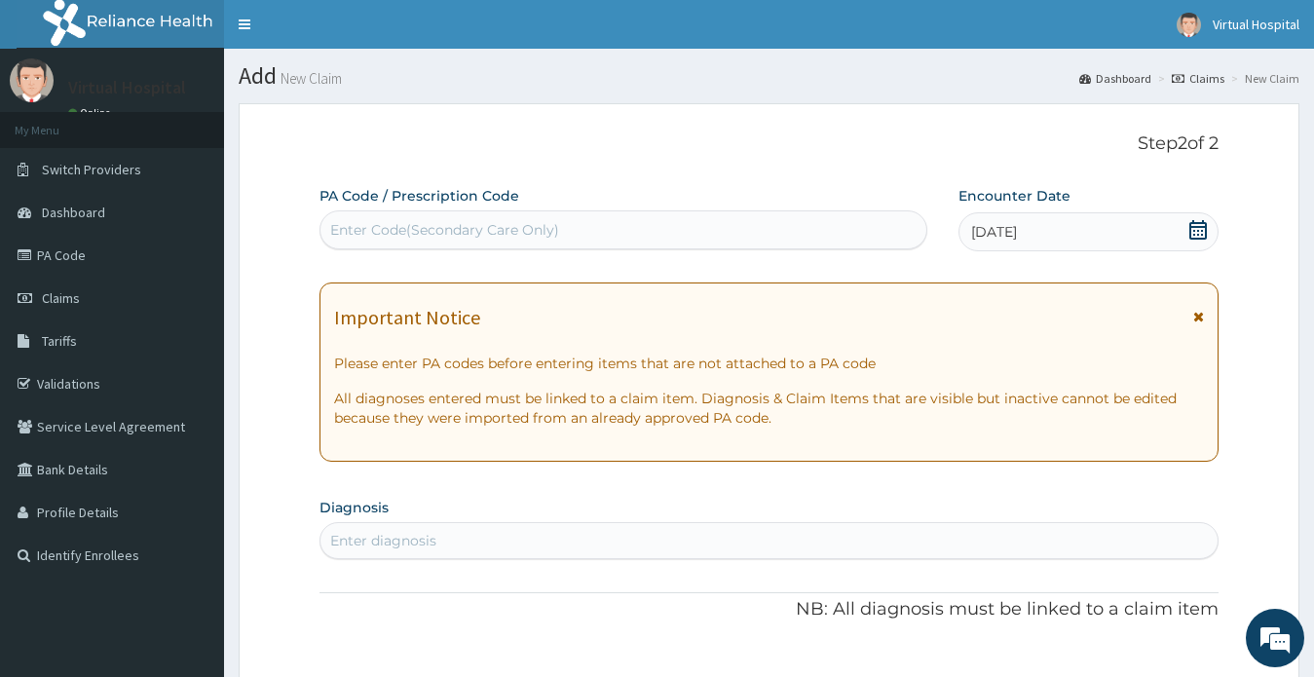
click at [422, 539] on div "Enter diagnosis" at bounding box center [383, 540] width 106 height 19
type input "malaria"
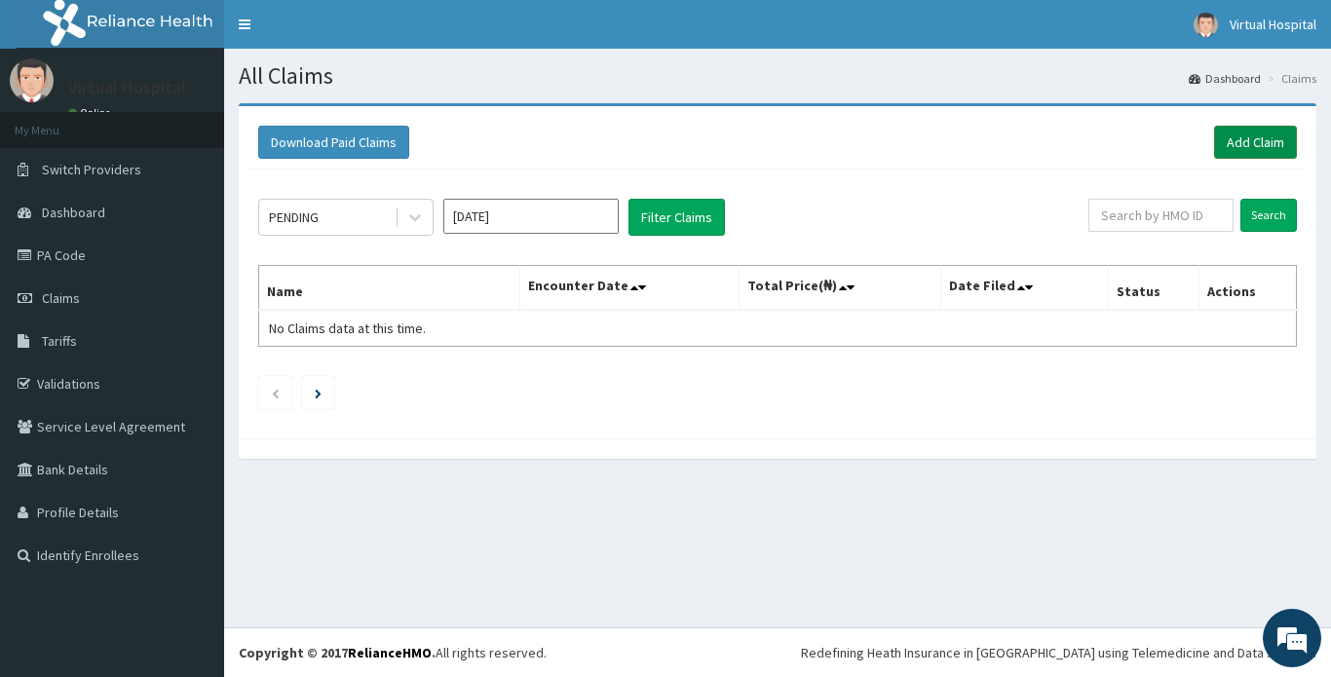
click at [1274, 149] on link "Add Claim" at bounding box center [1255, 142] width 83 height 33
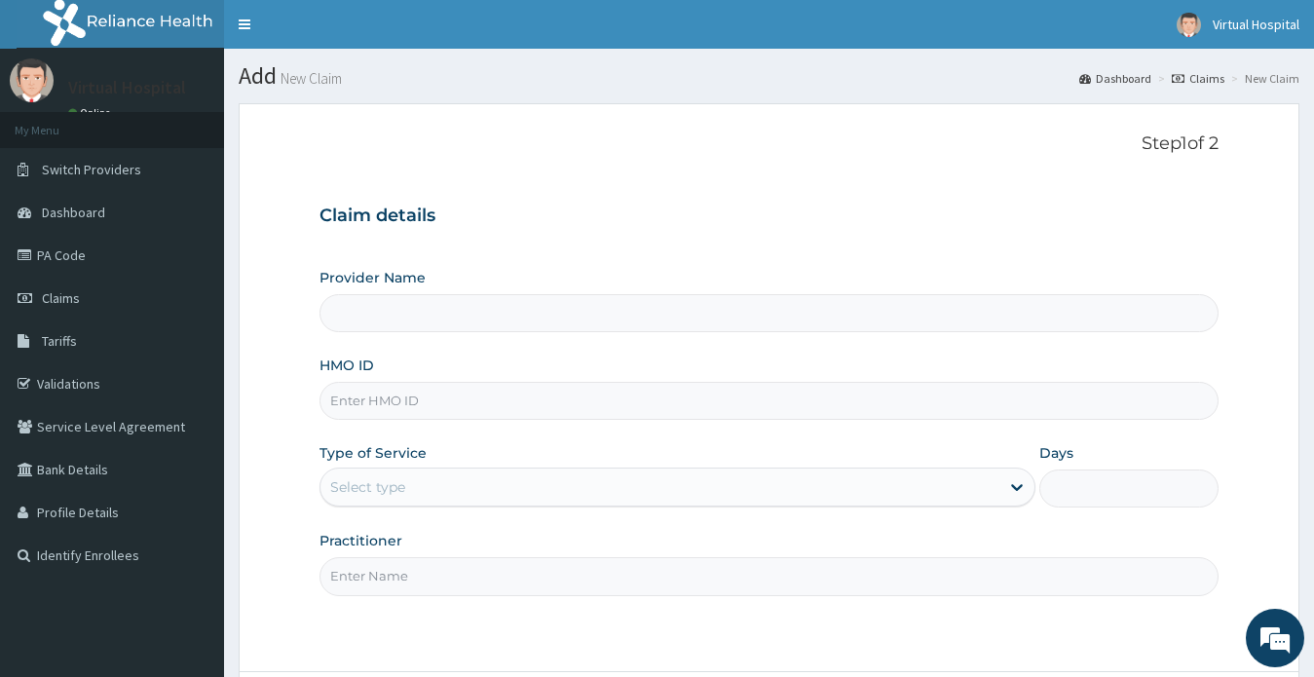
click at [424, 398] on input "HMO ID" at bounding box center [770, 401] width 900 height 38
type input "Virtual Hospital"
paste input "IFP/10270/B"
type input "IFP/10270/B"
click at [628, 436] on div "Provider Name Virtual Hospital HMO ID IFP/10270/B Type of Service Select type D…" at bounding box center [770, 431] width 900 height 327
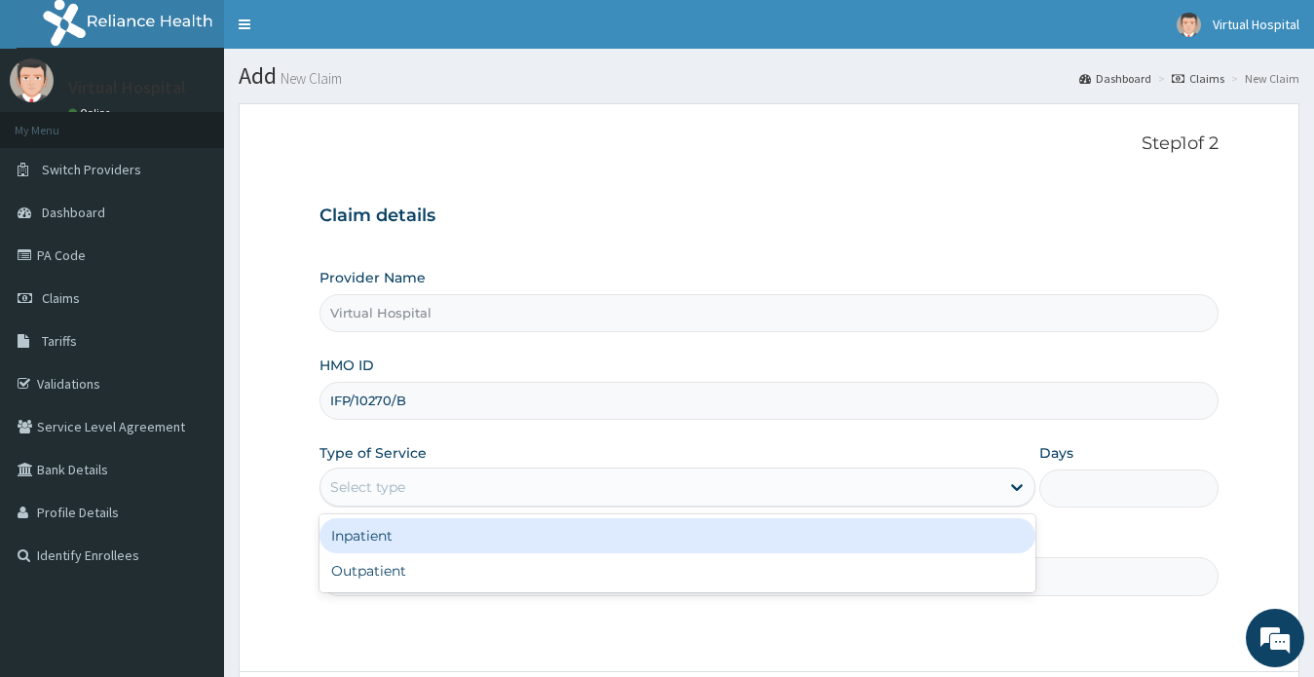
click at [464, 479] on div "Select type" at bounding box center [660, 486] width 680 height 31
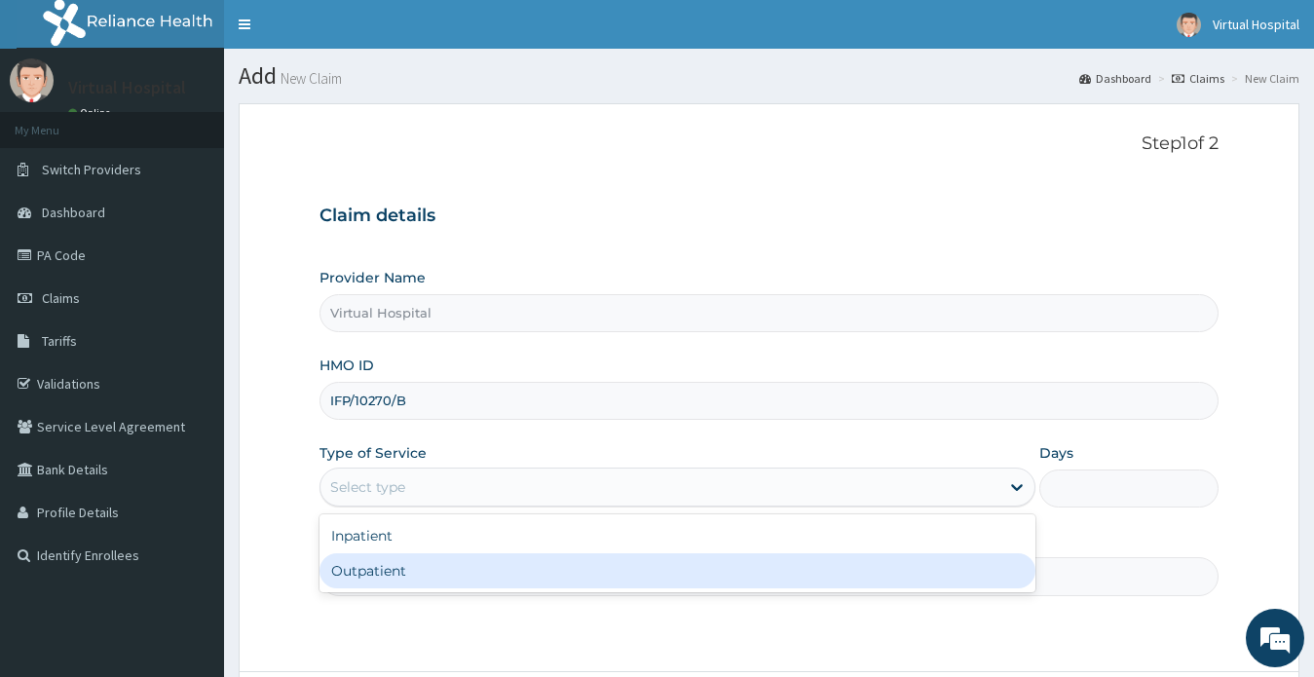
click at [335, 563] on div "Outpatient" at bounding box center [678, 570] width 717 height 35
type input "1"
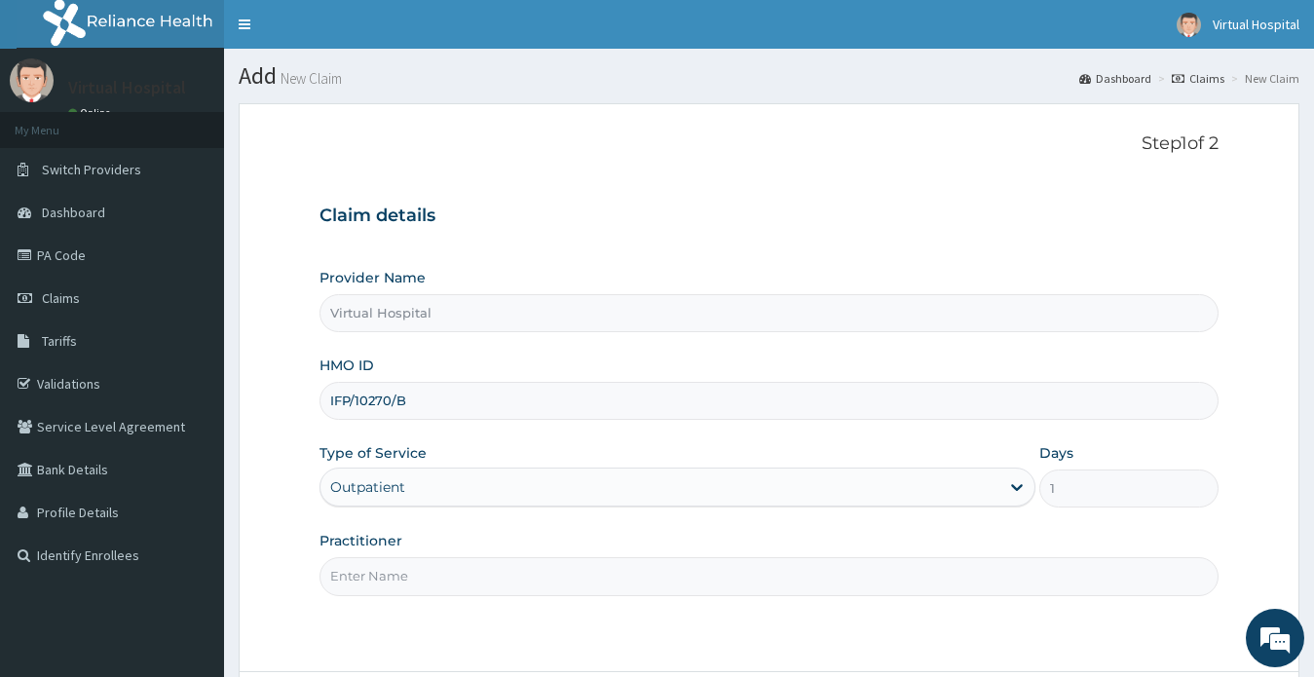
click at [453, 589] on input "Practitioner" at bounding box center [770, 576] width 900 height 38
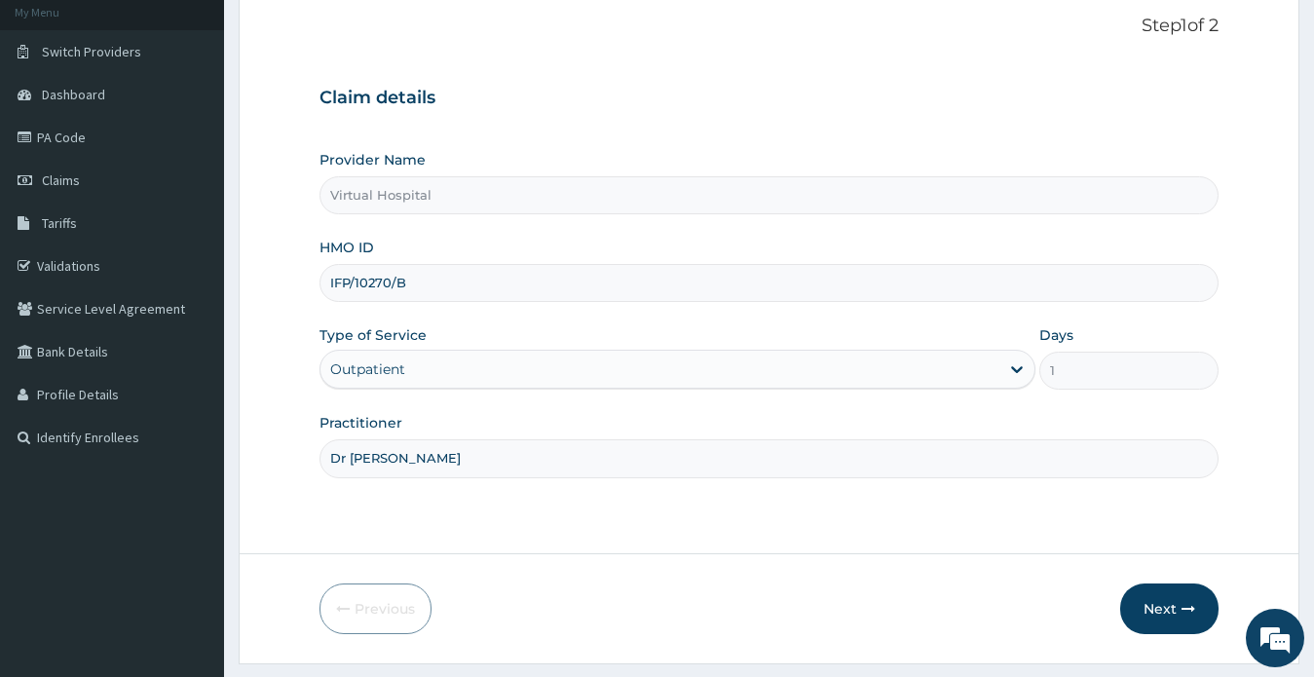
scroll to position [169, 0]
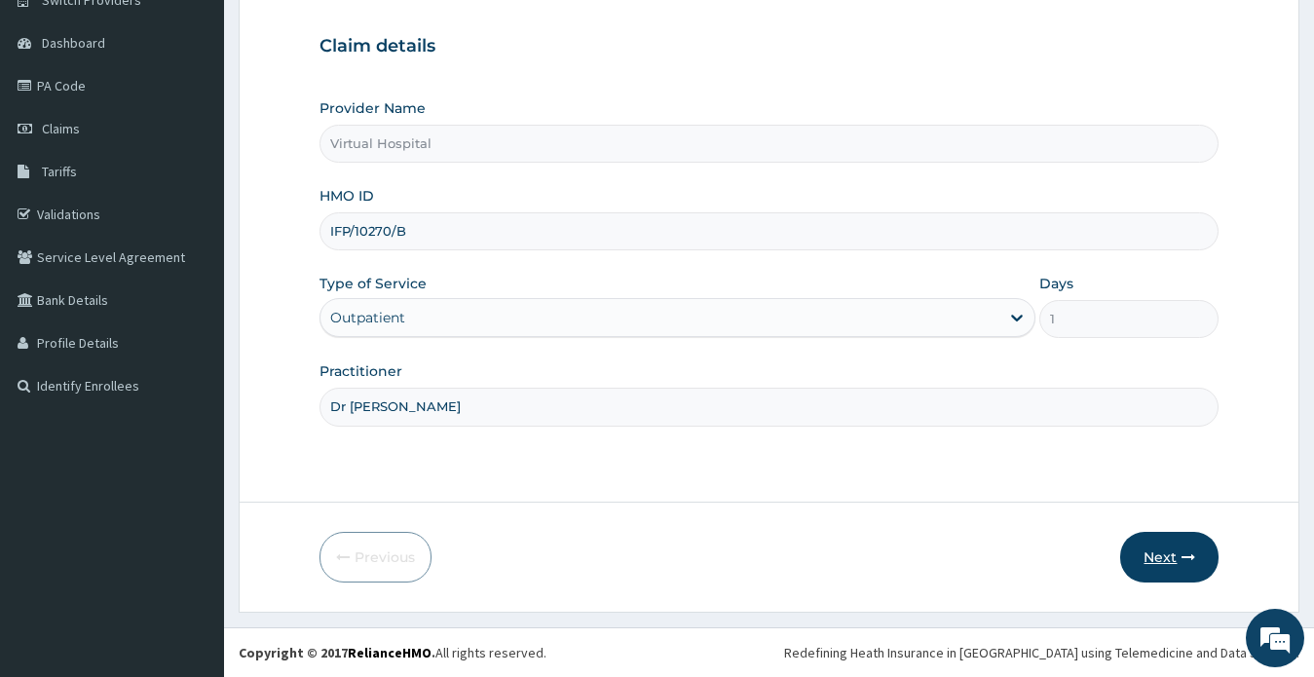
type input "Dr [PERSON_NAME]"
click at [1152, 553] on button "Next" at bounding box center [1169, 557] width 98 height 51
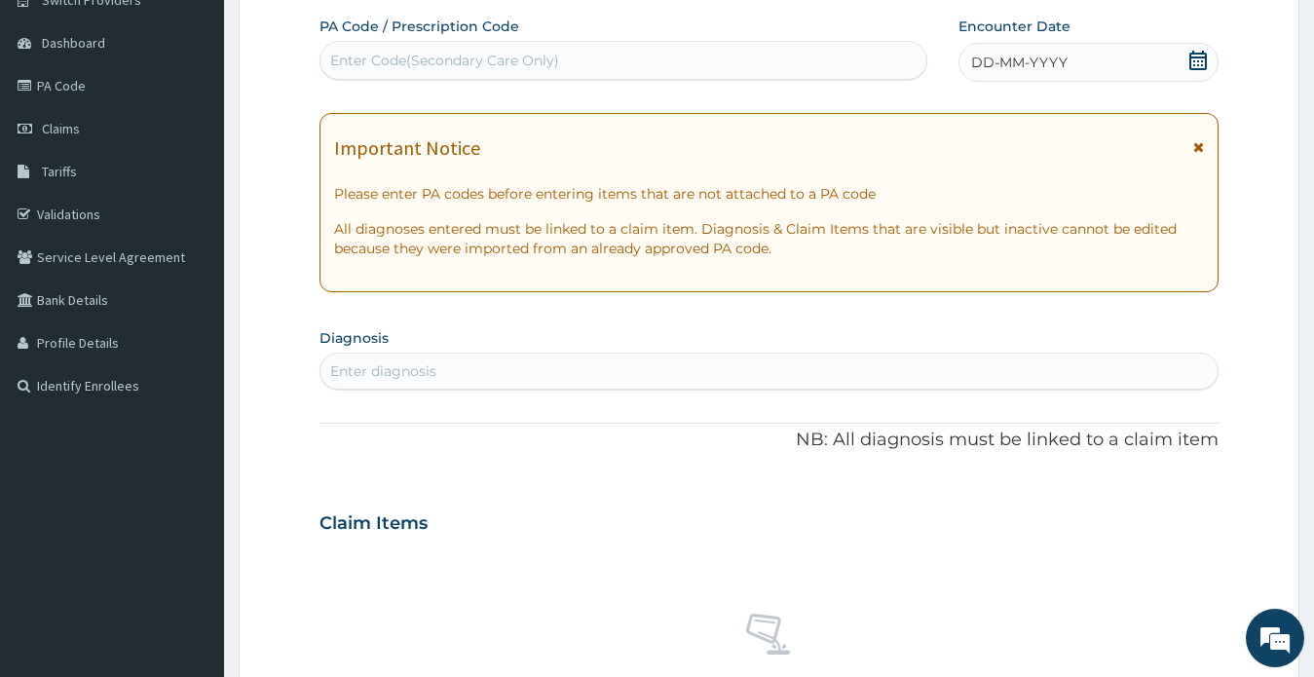
click at [1208, 57] on icon at bounding box center [1197, 60] width 19 height 19
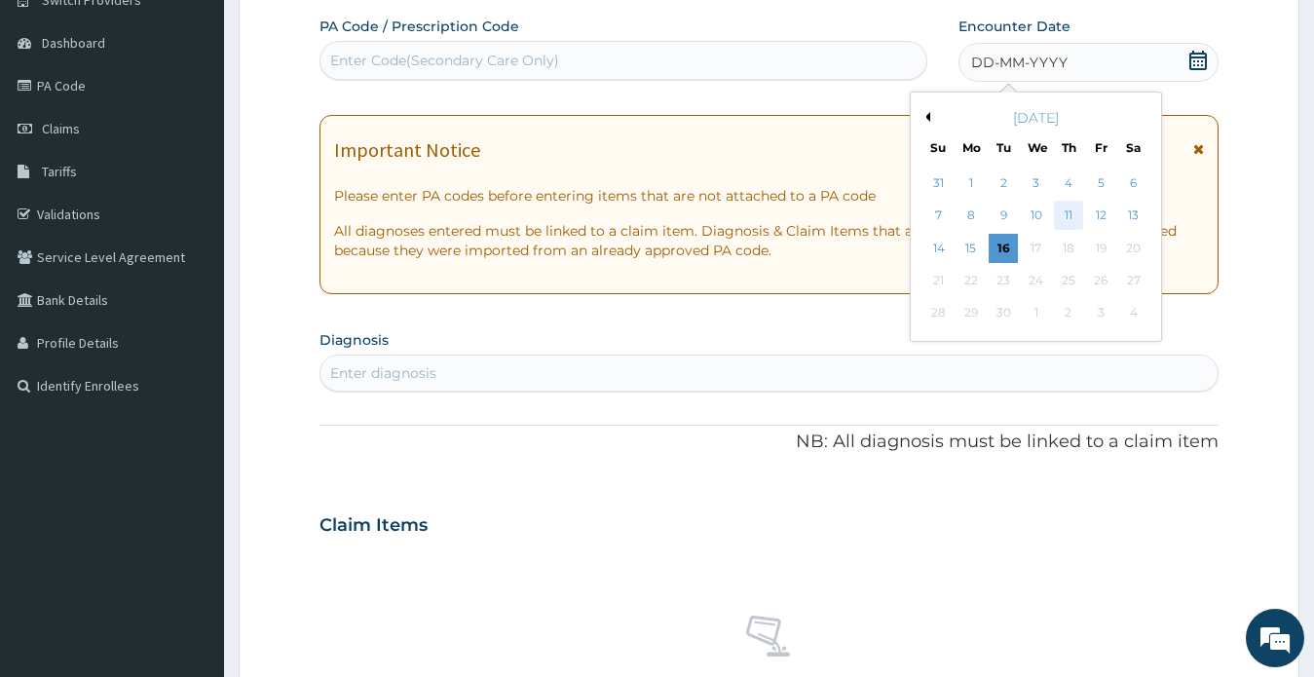
click at [1062, 203] on div "11" at bounding box center [1068, 216] width 29 height 29
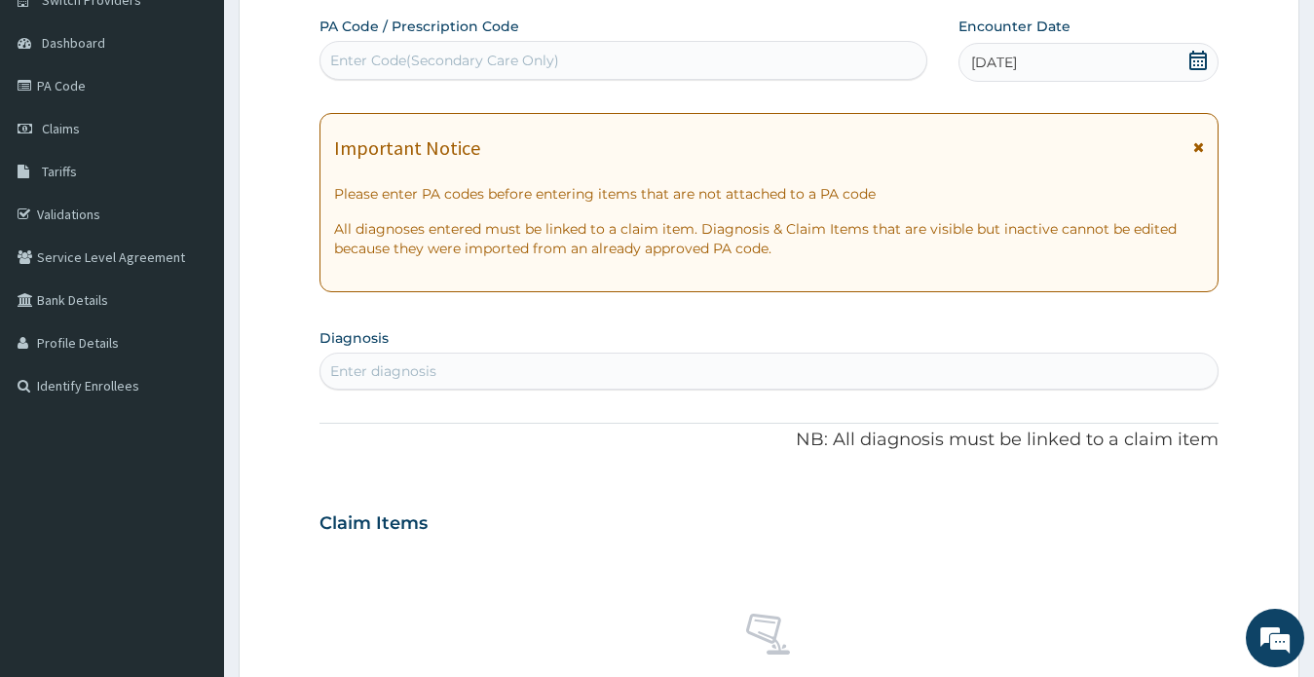
click at [381, 382] on div "Enter diagnosis" at bounding box center [769, 371] width 898 height 31
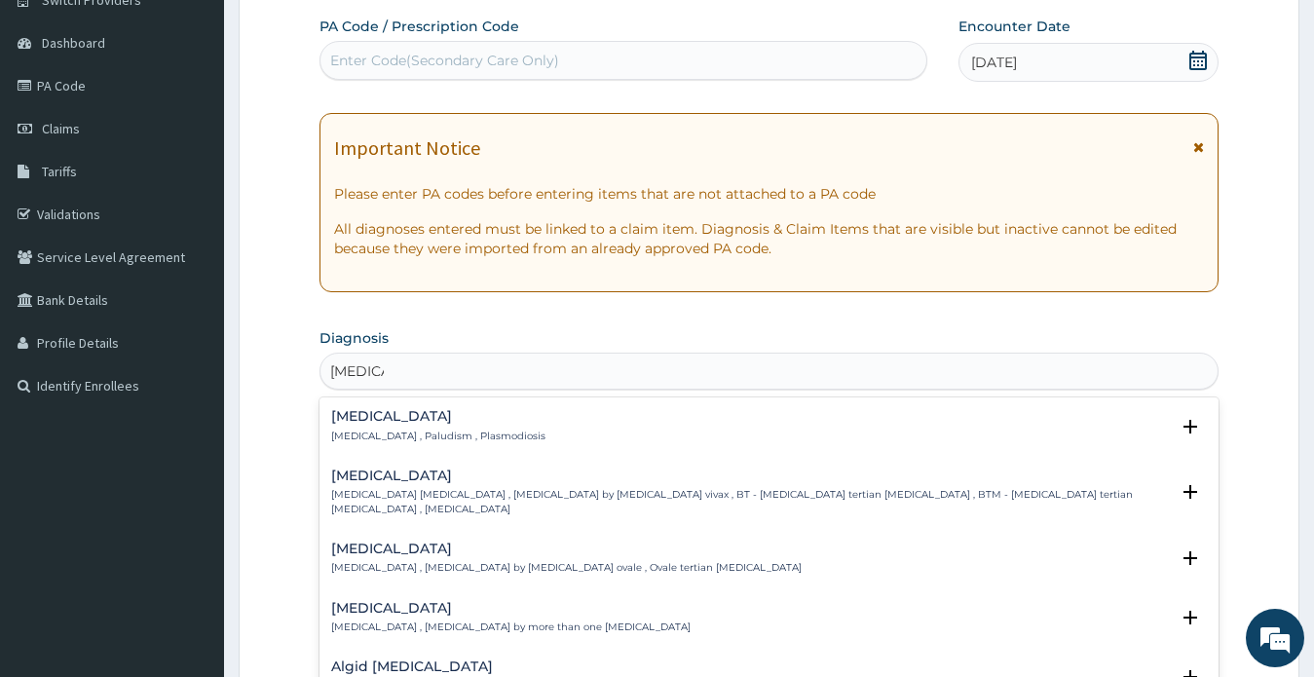
type input "[MEDICAL_DATA]"
